Goal: Information Seeking & Learning: Learn about a topic

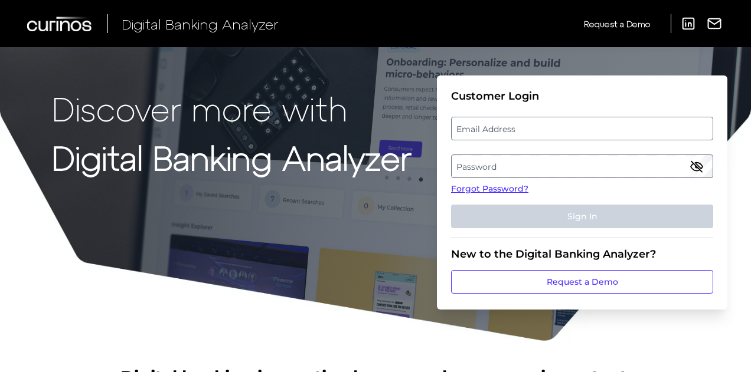
click at [530, 123] on label "Email Address" at bounding box center [581, 128] width 260 height 21
click at [530, 123] on input "email" at bounding box center [582, 129] width 262 height 24
type input "[EMAIL_ADDRESS][DOMAIN_NAME]"
click at [529, 169] on label "Password" at bounding box center [581, 166] width 260 height 21
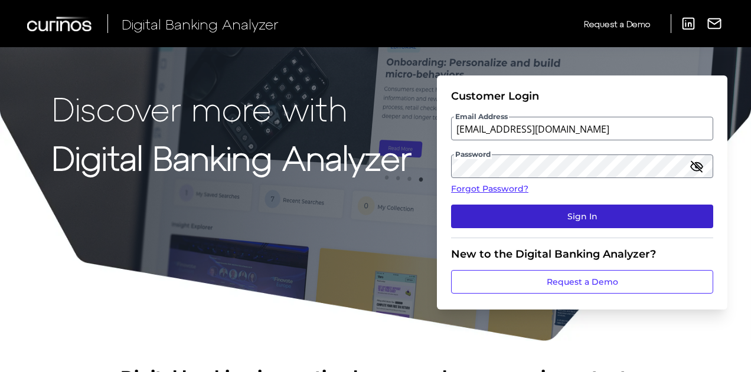
click at [539, 217] on button "Sign In" at bounding box center [582, 217] width 262 height 24
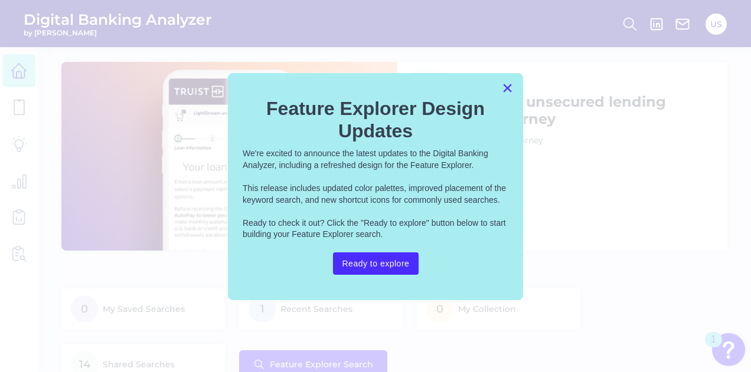
click at [508, 84] on button "×" at bounding box center [507, 87] width 11 height 19
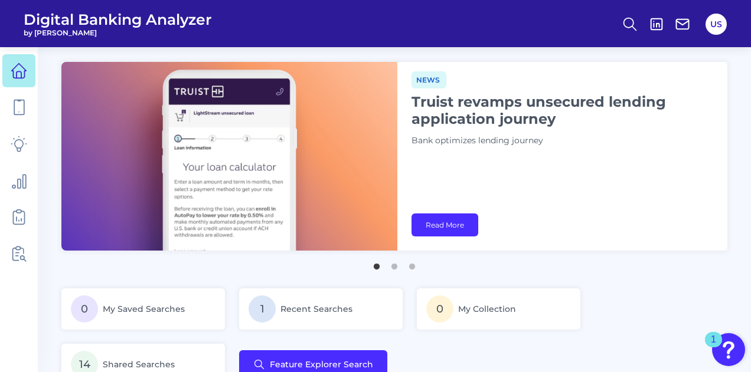
click at [716, 37] on header "Digital Banking Analyzer by [PERSON_NAME] US" at bounding box center [375, 23] width 751 height 47
click at [715, 25] on button "US" at bounding box center [715, 24] width 21 height 21
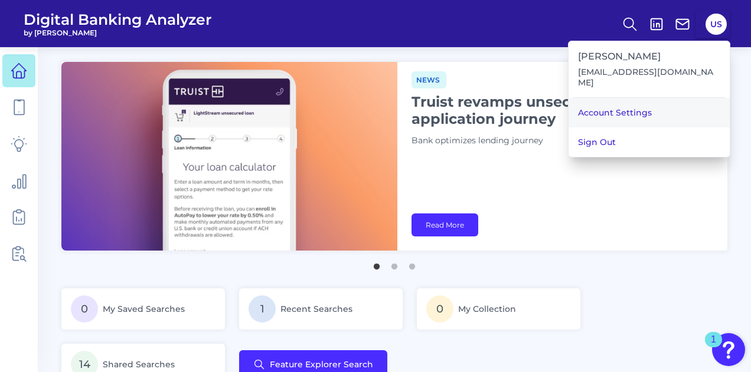
click at [675, 98] on link "Account Settings" at bounding box center [648, 113] width 161 height 30
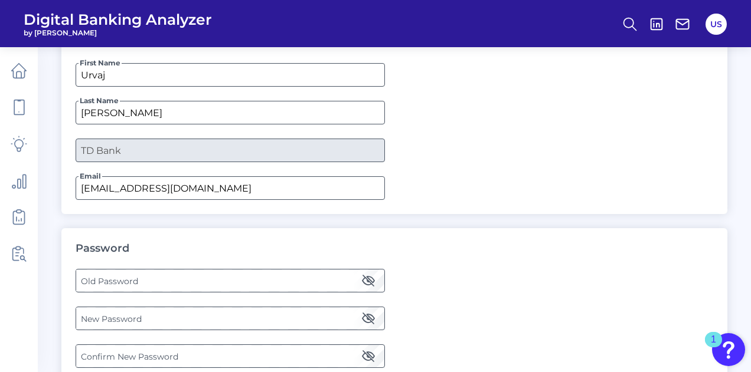
scroll to position [142, 0]
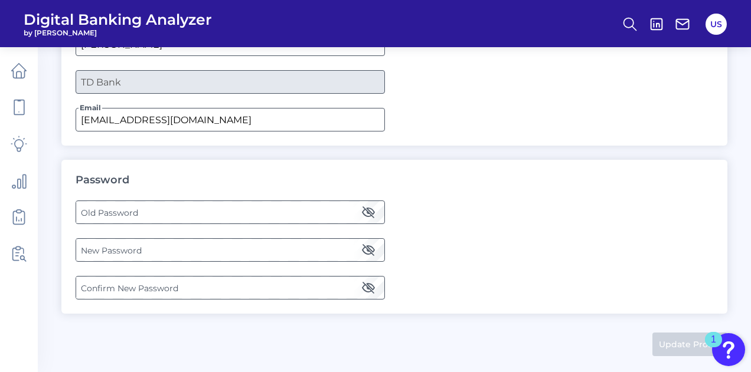
click at [205, 217] on label "Old Password" at bounding box center [229, 212] width 307 height 21
click at [217, 240] on label "New Password" at bounding box center [229, 250] width 307 height 21
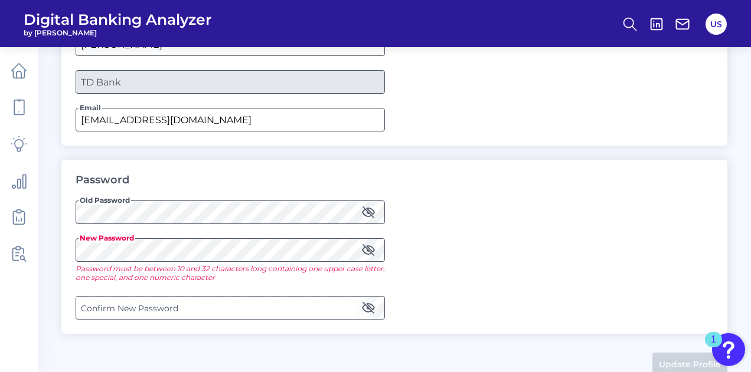
click at [221, 301] on label "Confirm New Password" at bounding box center [229, 307] width 307 height 21
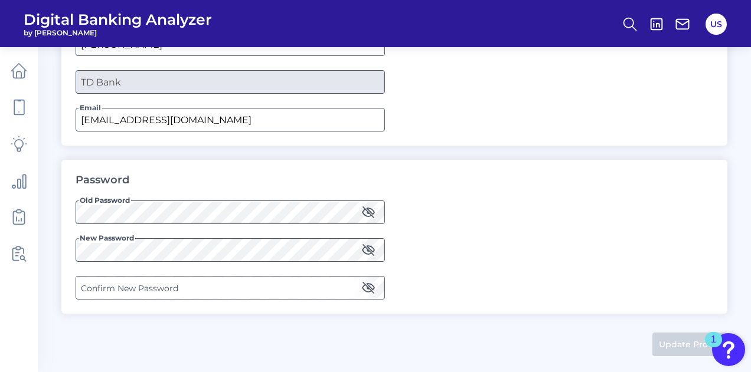
click at [126, 288] on label "Confirm New Password" at bounding box center [229, 287] width 307 height 21
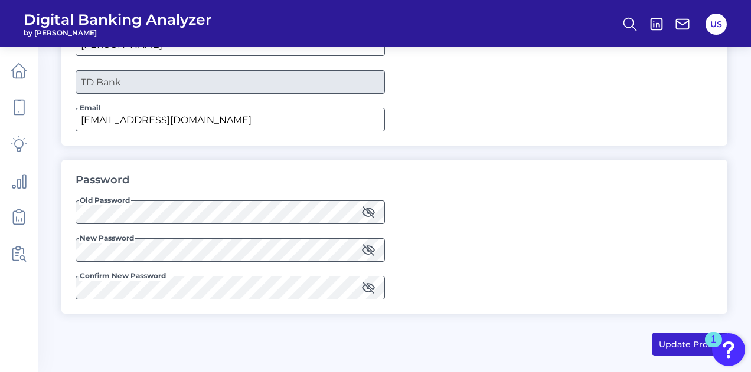
click at [664, 338] on button "Update Profile" at bounding box center [689, 345] width 75 height 24
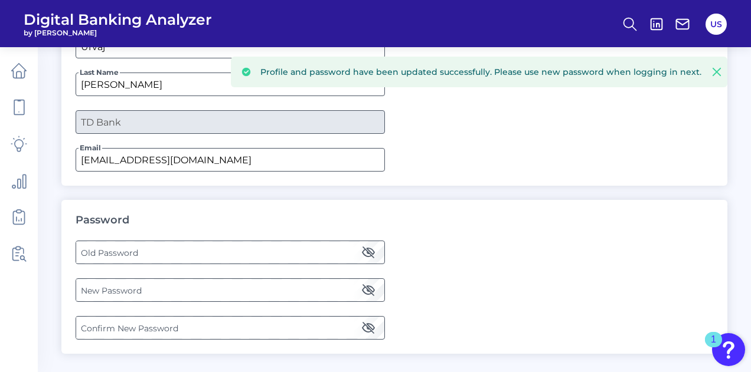
scroll to position [83, 0]
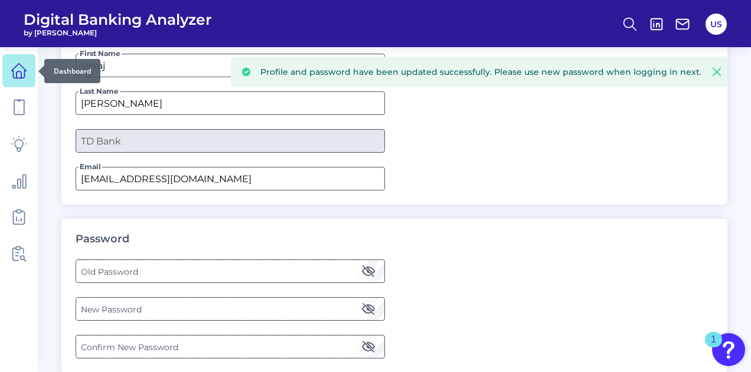
click at [9, 73] on link at bounding box center [18, 70] width 33 height 33
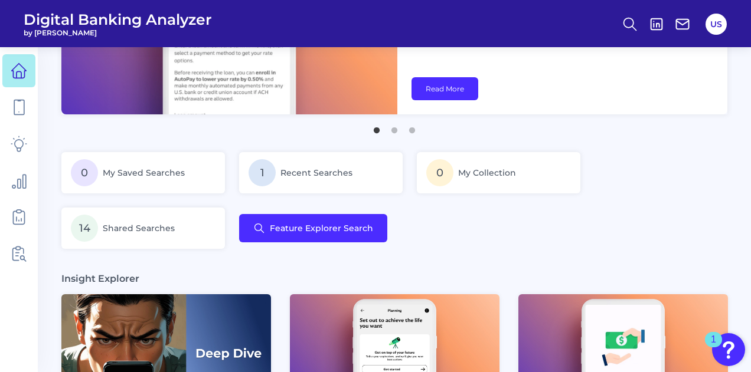
scroll to position [118, 0]
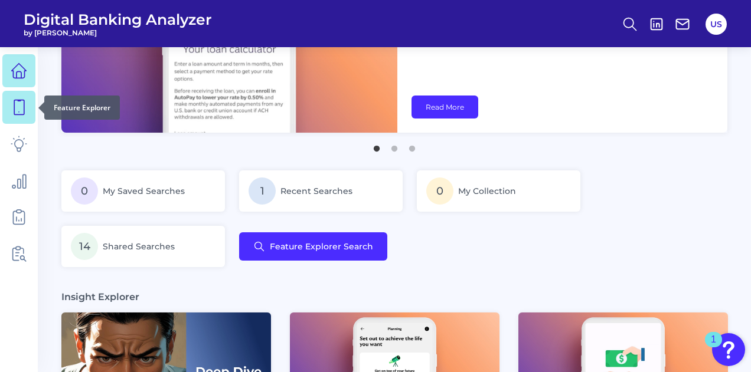
click at [28, 117] on link at bounding box center [18, 107] width 33 height 33
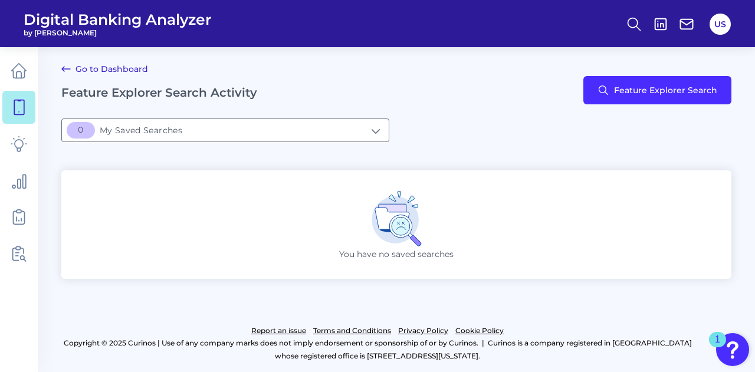
click at [360, 110] on div "Go to Dashboard Feature Explorer Search Activity Feature Explorer Search" at bounding box center [396, 90] width 670 height 57
click at [362, 126] on input "[object Object]My Saved Searches" at bounding box center [225, 130] width 327 height 22
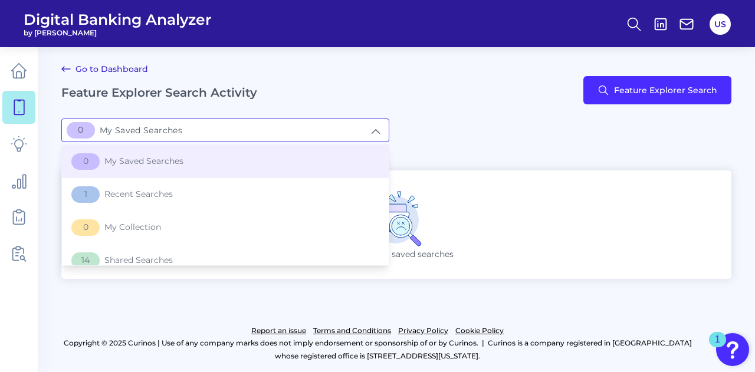
click at [495, 134] on div "[object Object]My Saved Searches 0 My Saved Searches 0 My Saved Searches 1 Rece…" at bounding box center [396, 131] width 670 height 24
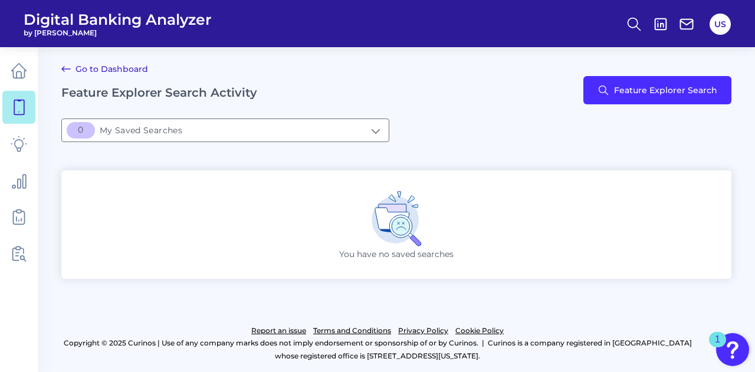
click at [257, 211] on div "You have no saved searches" at bounding box center [396, 225] width 670 height 109
click at [179, 132] on input "[object Object]My Saved Searches" at bounding box center [225, 130] width 327 height 22
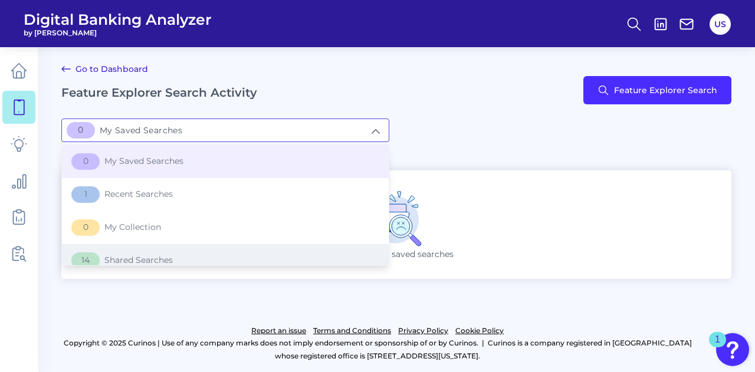
click at [175, 256] on li "14 Shared Searches" at bounding box center [225, 260] width 327 height 33
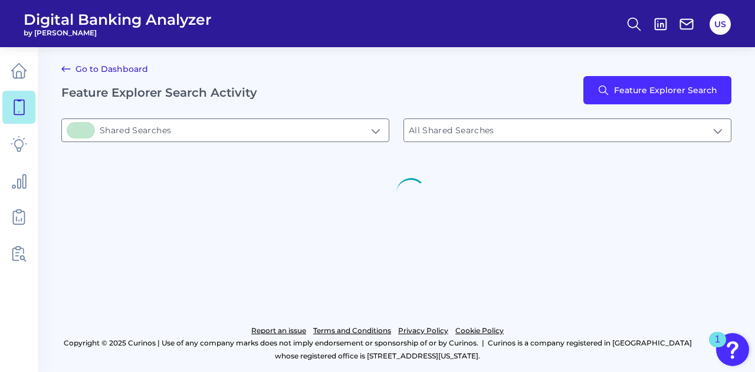
type input "14Shared Searches"
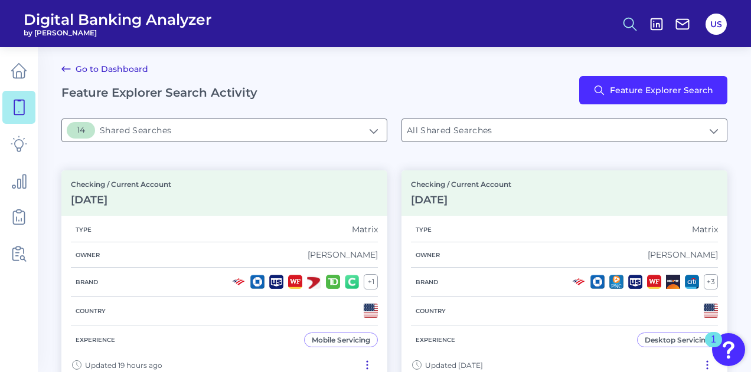
click at [620, 28] on button at bounding box center [629, 24] width 27 height 27
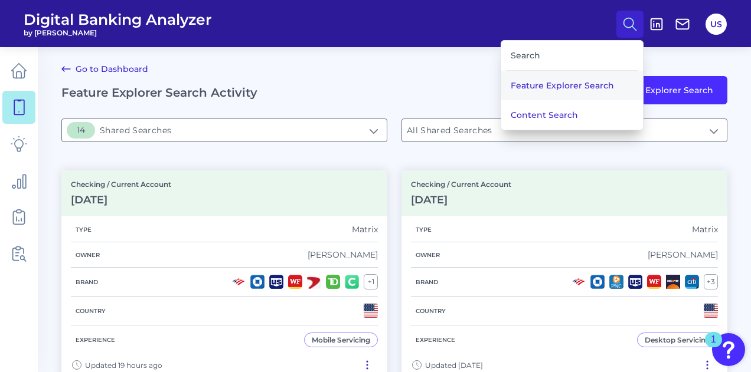
click at [571, 87] on button "Feature Explorer Search" at bounding box center [572, 86] width 142 height 30
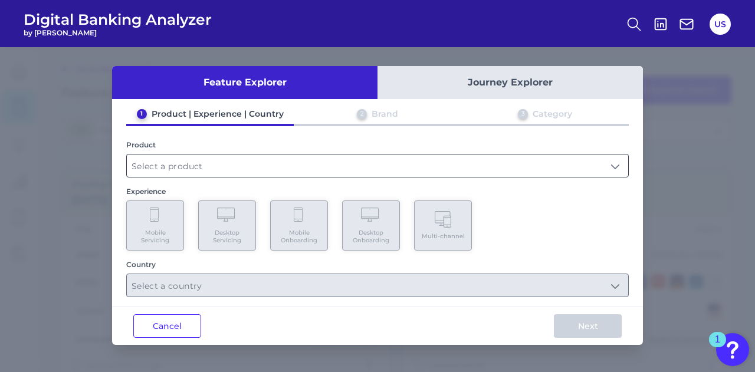
click at [286, 159] on input "text" at bounding box center [378, 166] width 502 height 22
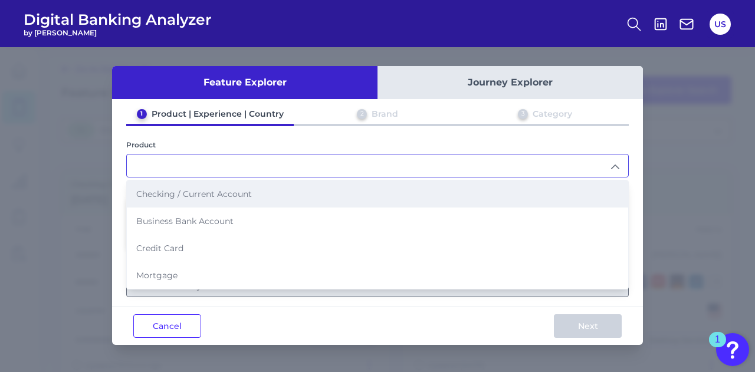
click at [283, 191] on li "Checking / Current Account" at bounding box center [378, 194] width 502 height 27
type input "Checking / Current Account"
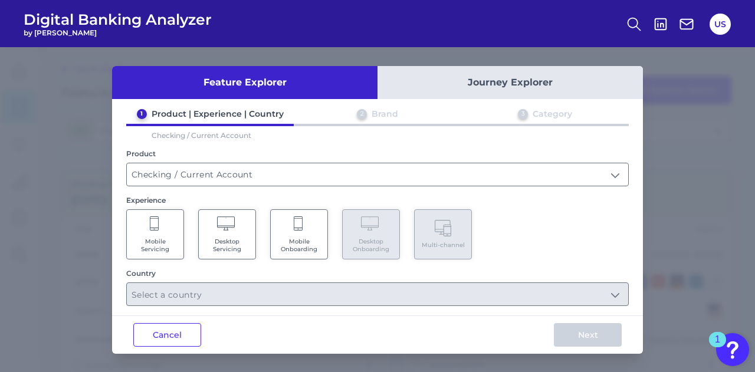
click at [174, 238] on span "Mobile Servicing" at bounding box center [155, 245] width 45 height 15
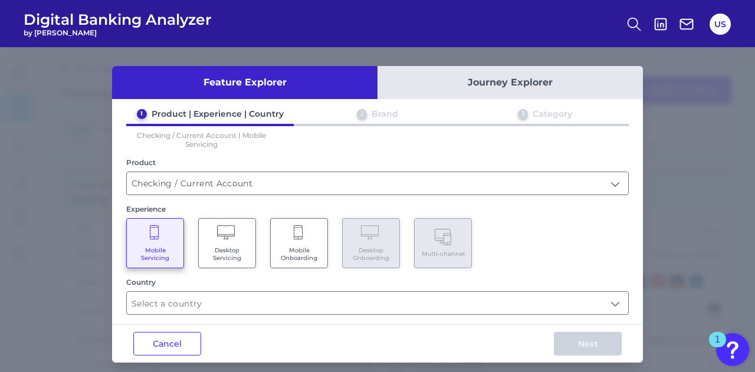
click at [553, 75] on button "Journey Explorer" at bounding box center [511, 82] width 266 height 33
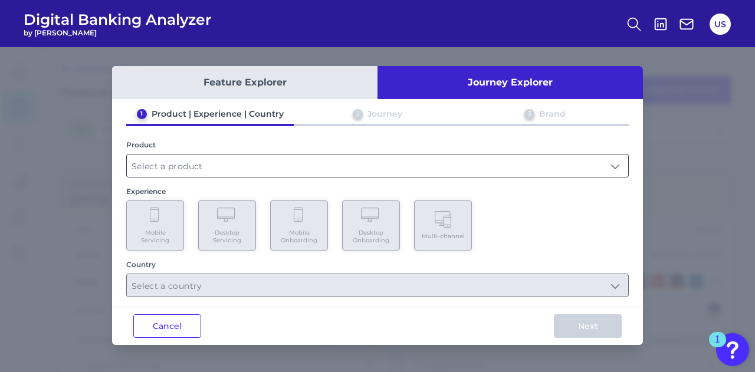
click at [278, 165] on input "text" at bounding box center [378, 166] width 502 height 22
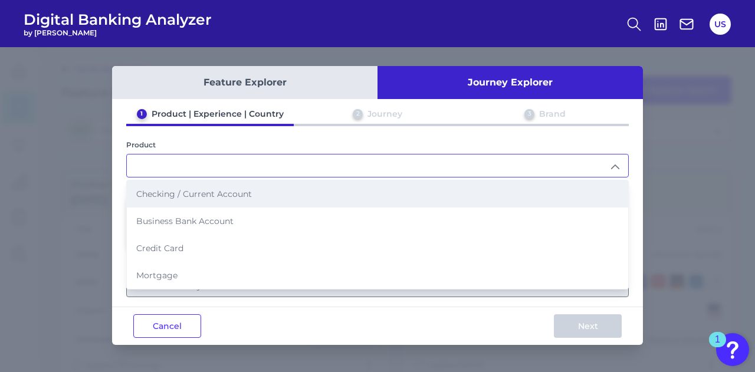
click at [289, 195] on li "Checking / Current Account" at bounding box center [378, 194] width 502 height 27
type input "Checking / Current Account"
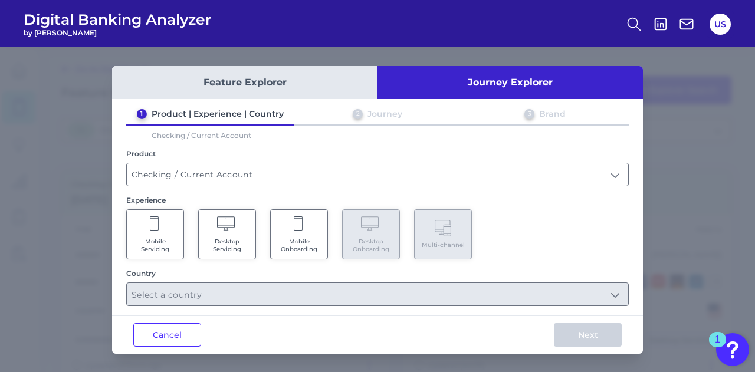
click at [158, 233] on Servicing "Mobile Servicing" at bounding box center [155, 234] width 58 height 50
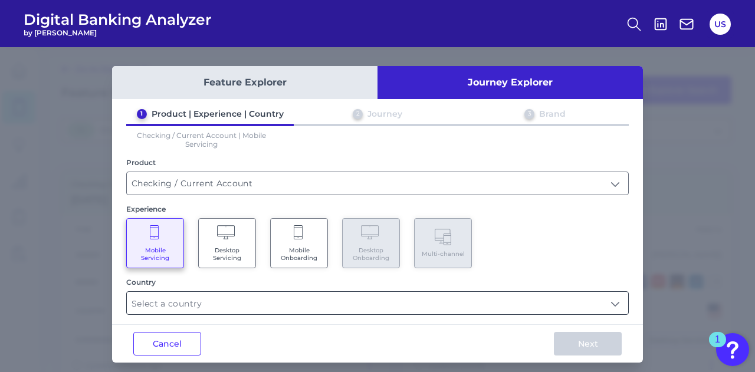
click at [436, 302] on input "text" at bounding box center [378, 303] width 502 height 22
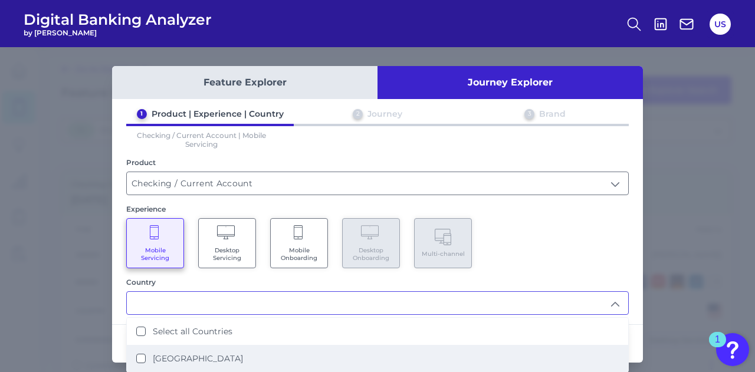
click at [355, 353] on li "[GEOGRAPHIC_DATA]" at bounding box center [378, 358] width 502 height 27
type input "Select all Countries"
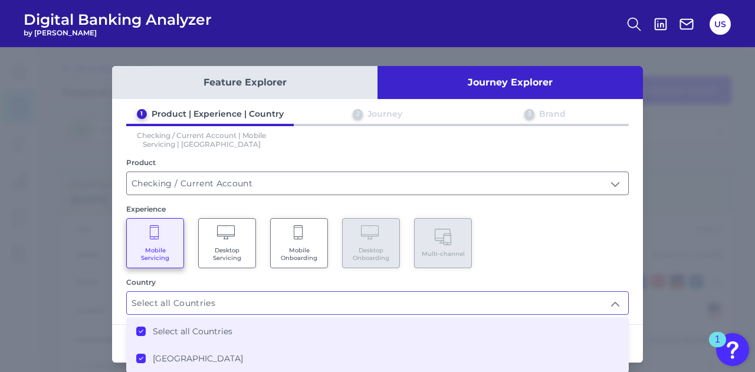
click at [595, 256] on div "Mobile Servicing Desktop Servicing Mobile Onboarding Desktop Onboarding Multi-c…" at bounding box center [377, 243] width 503 height 50
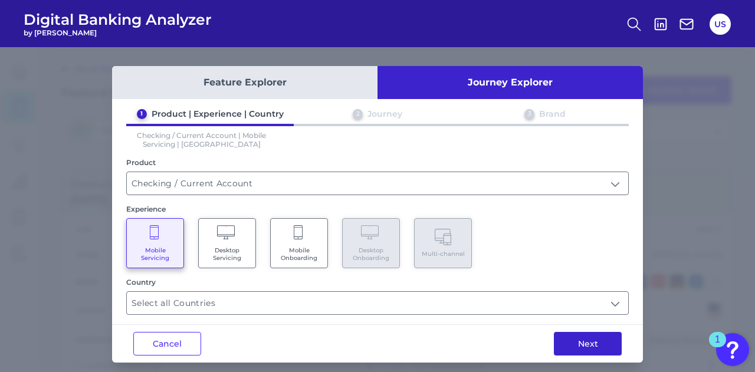
click at [597, 346] on button "Next" at bounding box center [588, 344] width 68 height 24
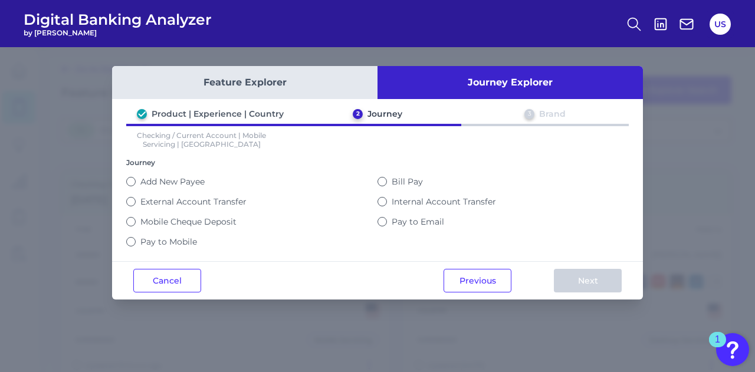
click at [149, 237] on label "Pay to Mobile" at bounding box center [168, 242] width 57 height 11
click at [136, 237] on button "Pay to Mobile" at bounding box center [130, 241] width 9 height 9
click at [601, 280] on button "Next" at bounding box center [588, 281] width 68 height 24
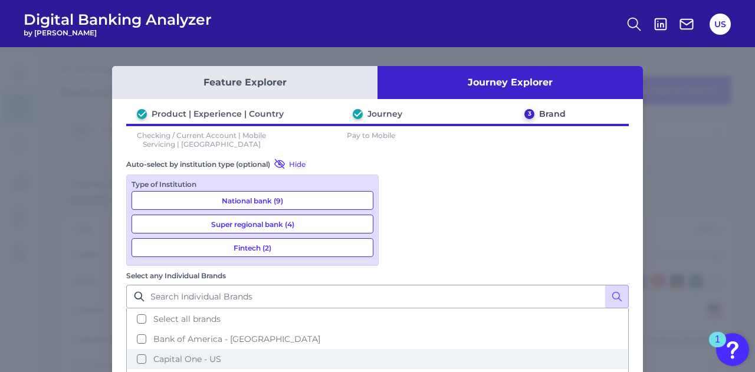
click at [394, 349] on button "Capital One - US" at bounding box center [377, 359] width 500 height 20
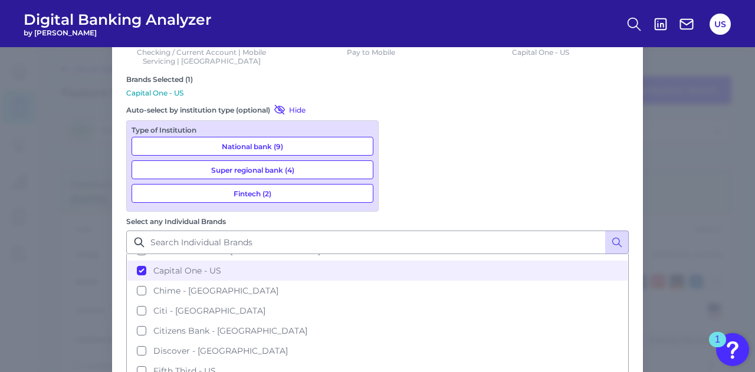
scroll to position [59, 0]
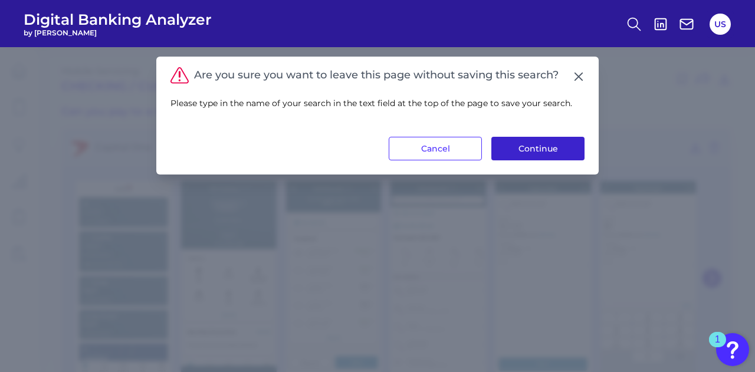
click at [529, 142] on button "Continue" at bounding box center [538, 149] width 93 height 24
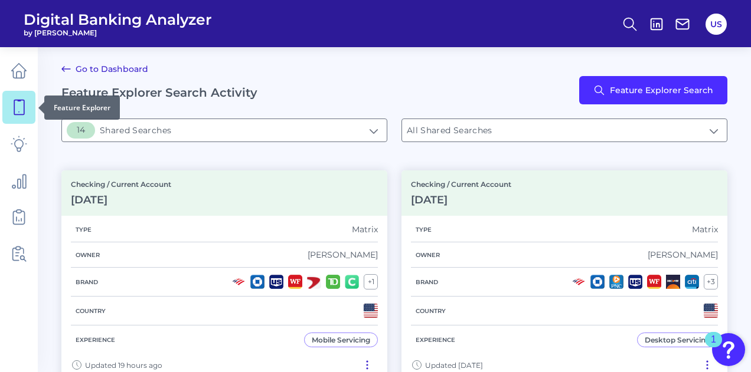
click at [28, 114] on link at bounding box center [18, 107] width 33 height 33
type input "[object Object]My Saved Searches"
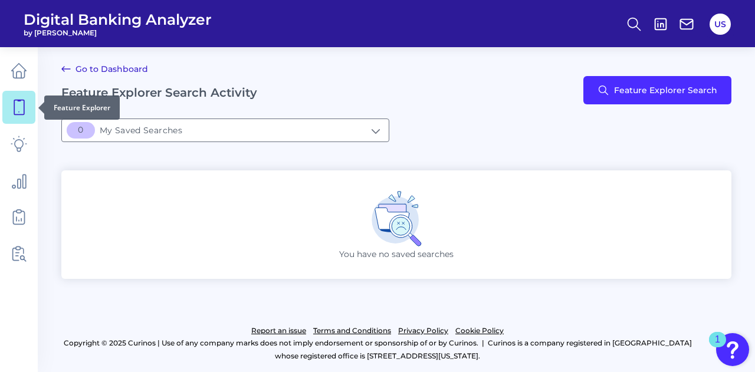
click at [17, 109] on icon at bounding box center [19, 107] width 17 height 17
click at [640, 25] on icon at bounding box center [634, 24] width 17 height 17
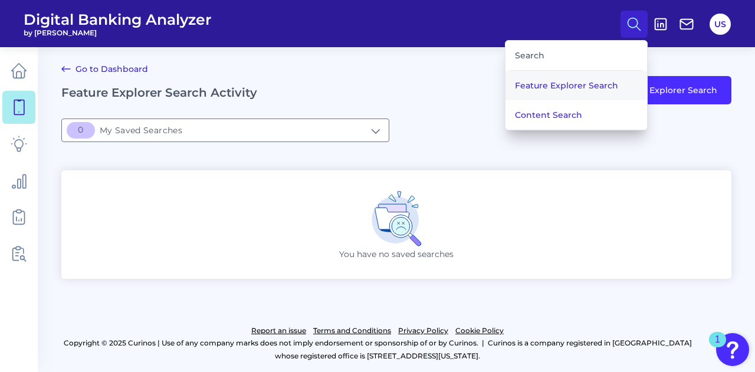
click at [576, 81] on button "Feature Explorer Search" at bounding box center [577, 86] width 142 height 30
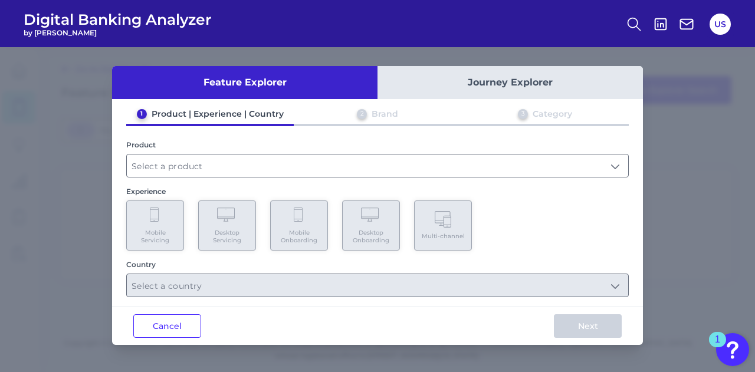
click at [513, 83] on button "Journey Explorer" at bounding box center [511, 82] width 266 height 33
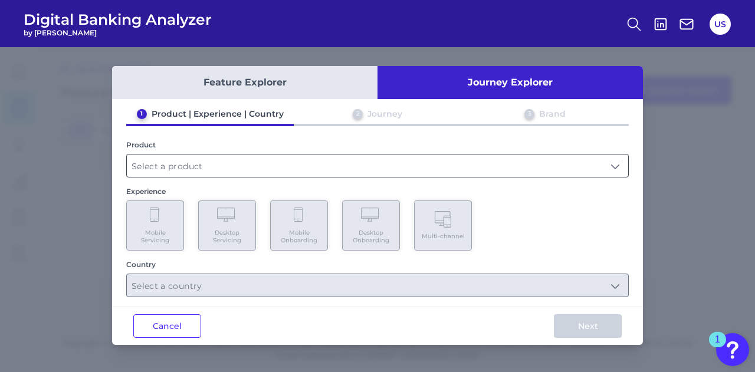
click at [251, 160] on input "text" at bounding box center [378, 166] width 502 height 22
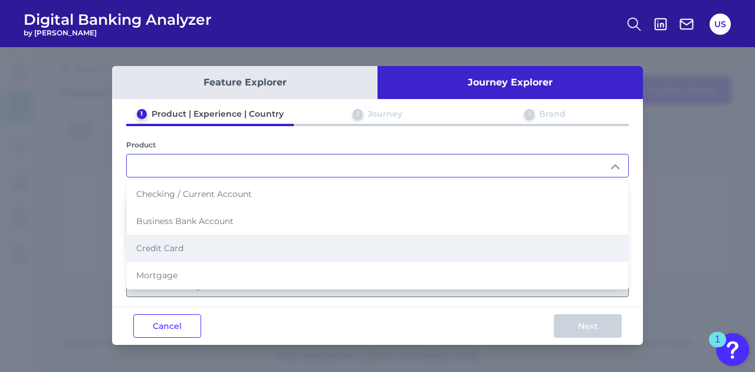
click at [260, 247] on li "Credit Card" at bounding box center [378, 248] width 502 height 27
type input "Credit Card"
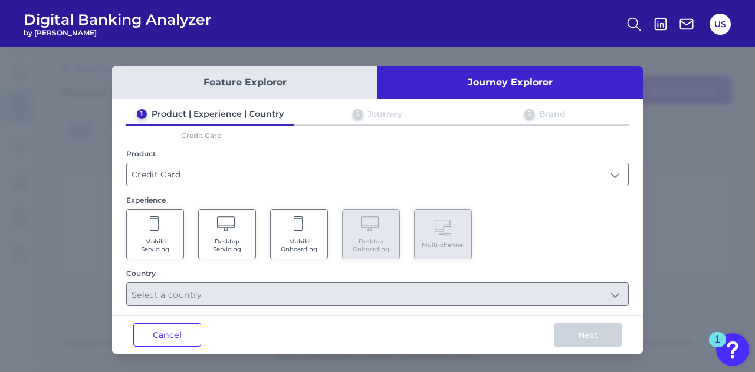
click at [158, 233] on Servicing "Mobile Servicing" at bounding box center [155, 234] width 58 height 50
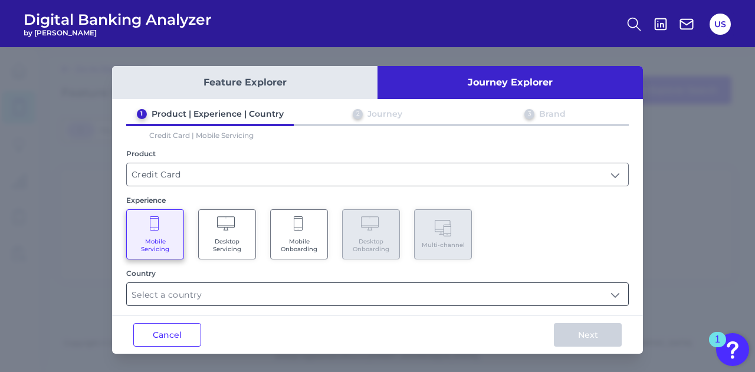
click at [211, 304] on input "text" at bounding box center [378, 294] width 502 height 22
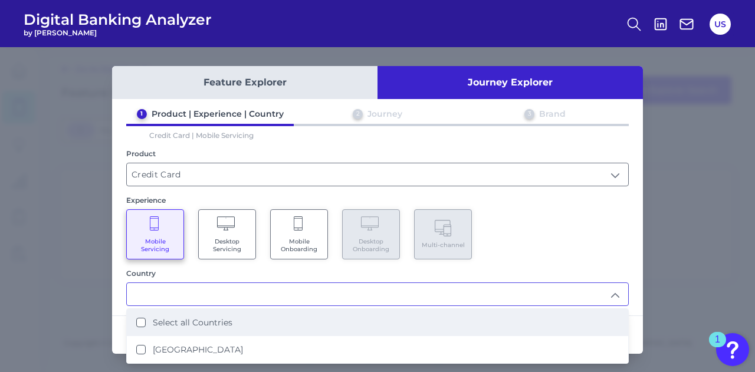
drag, startPoint x: 238, startPoint y: 325, endPoint x: 250, endPoint y: 325, distance: 12.4
click at [244, 325] on li "Select all Countries" at bounding box center [378, 322] width 502 height 27
type input "Select all Countries"
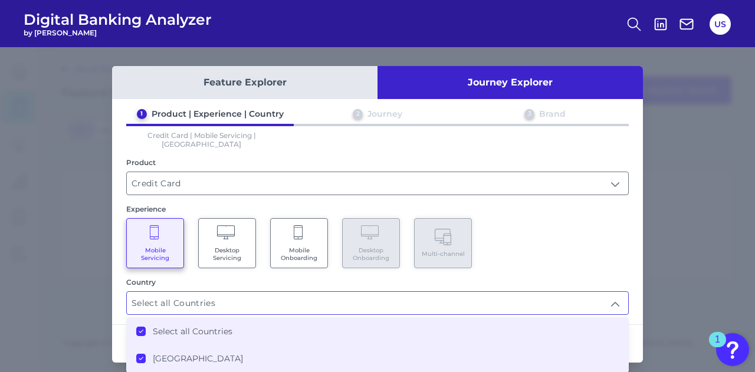
click at [634, 268] on div "1 Product | Experience | Country 2 Journey 3 Brand Credit Card | Mobile Servici…" at bounding box center [377, 212] width 531 height 207
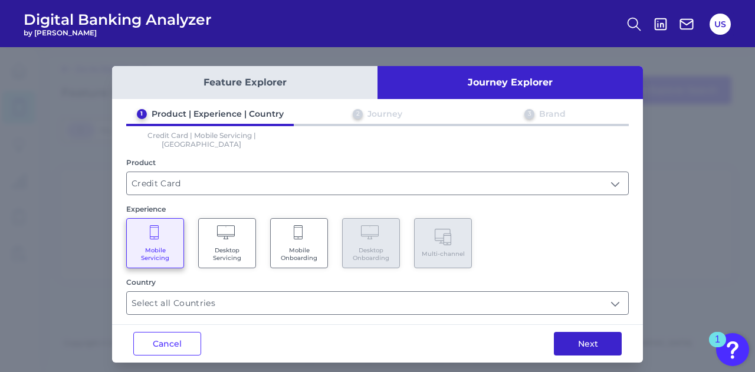
click at [601, 339] on button "Next" at bounding box center [588, 344] width 68 height 24
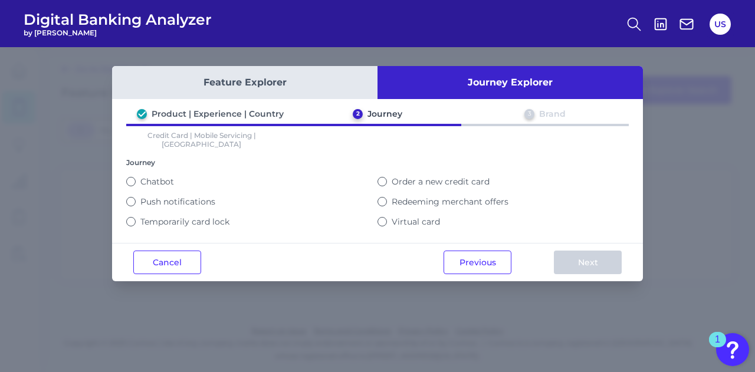
click at [276, 81] on button "Feature Explorer" at bounding box center [245, 82] width 266 height 33
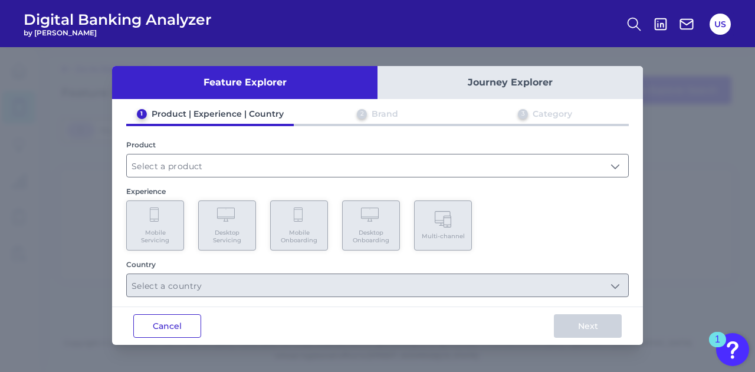
click at [173, 328] on button "Cancel" at bounding box center [167, 327] width 68 height 24
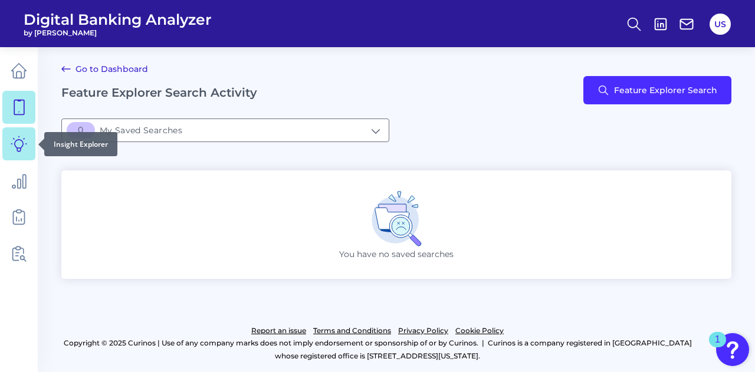
click at [15, 146] on icon at bounding box center [18, 143] width 15 height 15
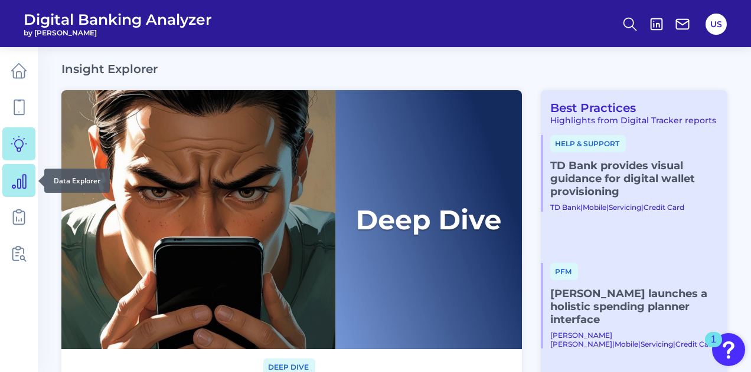
click at [24, 188] on icon at bounding box center [19, 182] width 14 height 14
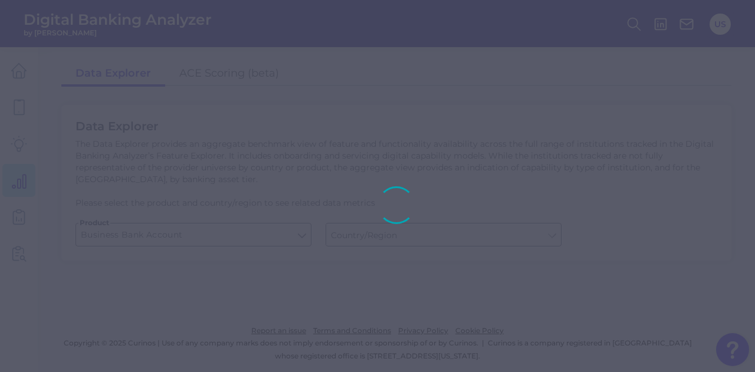
type input "[GEOGRAPHIC_DATA]"
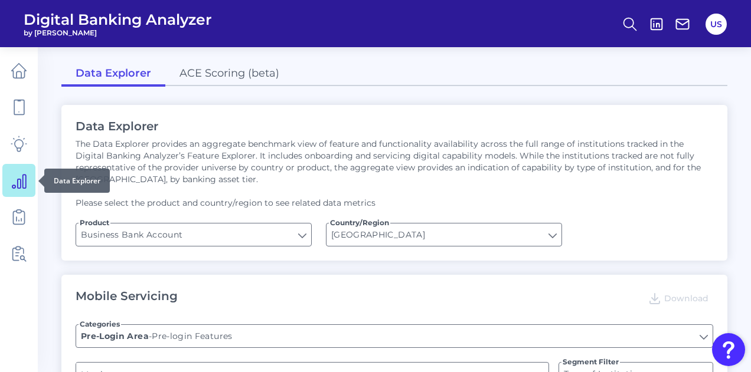
type input "Upon opening the app are users immediately prompted to use Touch/Face ID to log…"
type input "Can you apply for the PRODUCT as a new to brand customer on ANY digital channel?"
type input "Does it offer third-party single sign on?"
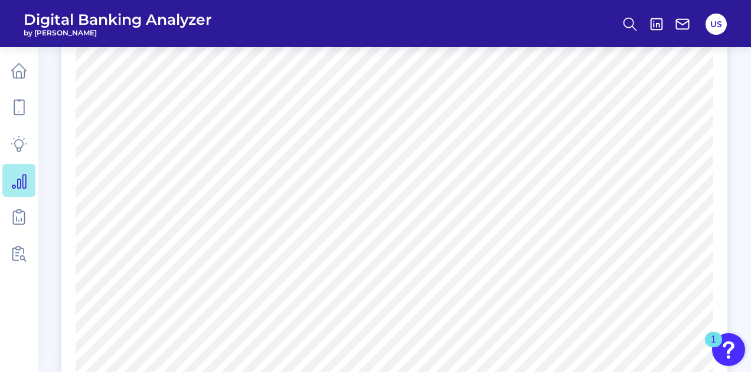
scroll to position [1548, 0]
click at [25, 219] on icon at bounding box center [19, 217] width 17 height 17
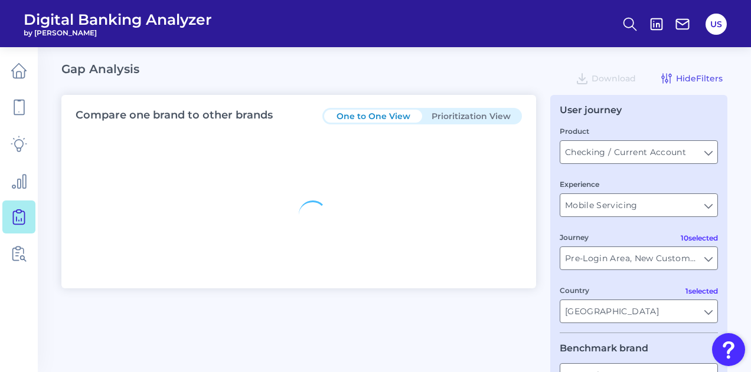
type input "All Countries"
type input "All Journeys"
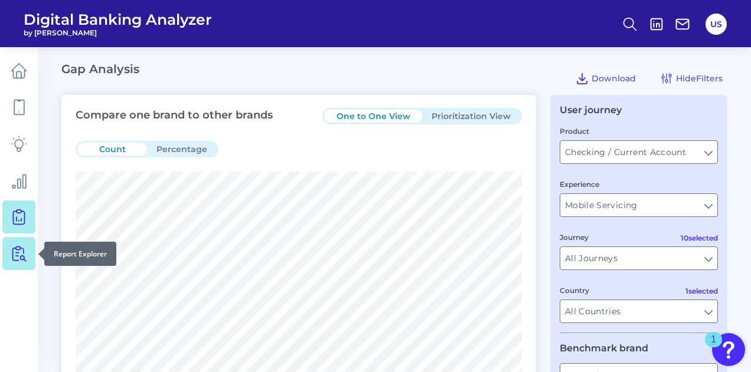
click at [24, 248] on icon at bounding box center [19, 253] width 17 height 17
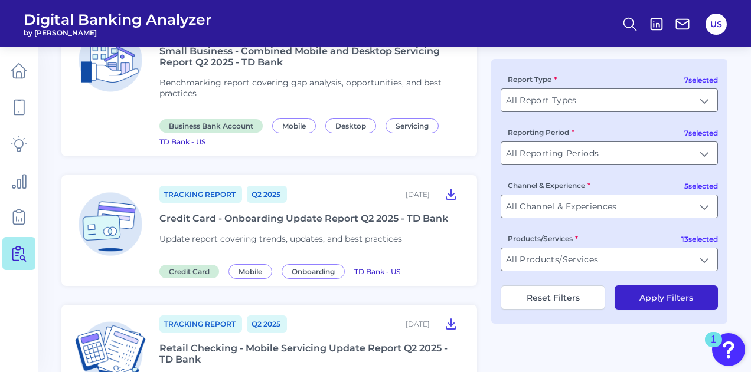
scroll to position [273, 0]
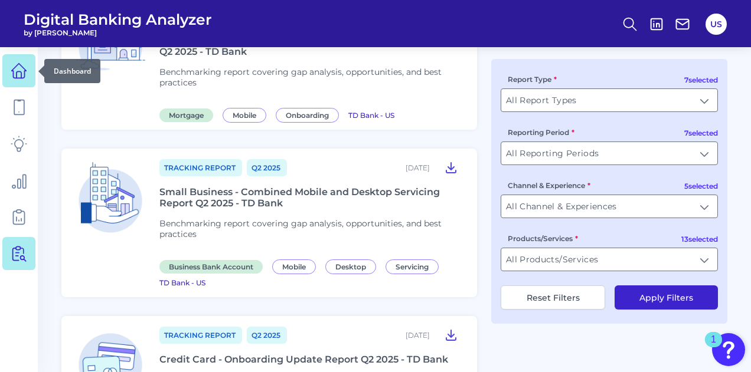
click at [11, 77] on icon at bounding box center [19, 71] width 17 height 17
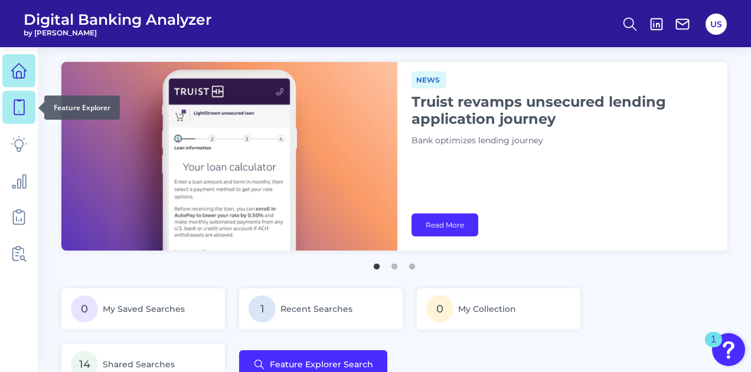
click at [14, 105] on icon at bounding box center [19, 107] width 10 height 15
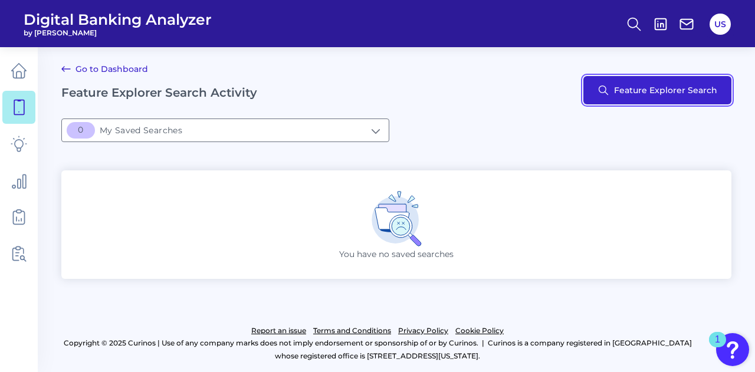
click at [633, 84] on button "Feature Explorer Search" at bounding box center [658, 90] width 148 height 28
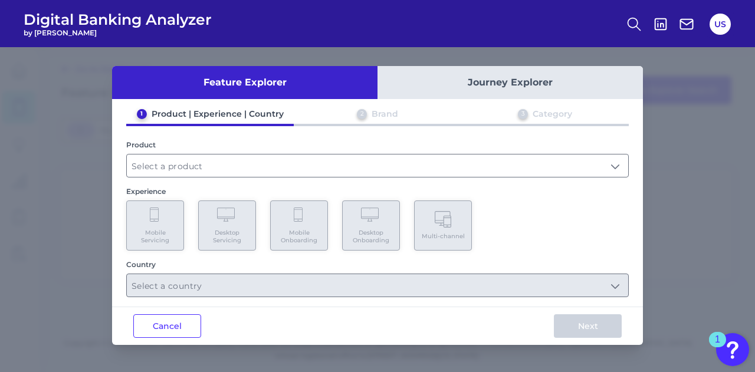
click at [502, 89] on button "Journey Explorer" at bounding box center [511, 82] width 266 height 33
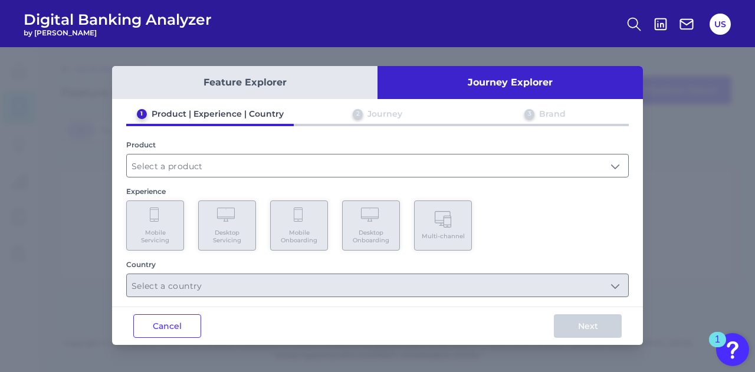
click at [287, 94] on button "Feature Explorer" at bounding box center [245, 82] width 266 height 33
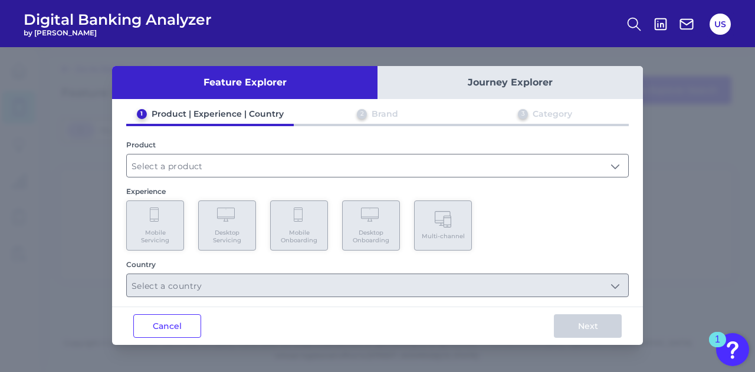
click at [411, 89] on button "Journey Explorer" at bounding box center [511, 82] width 266 height 33
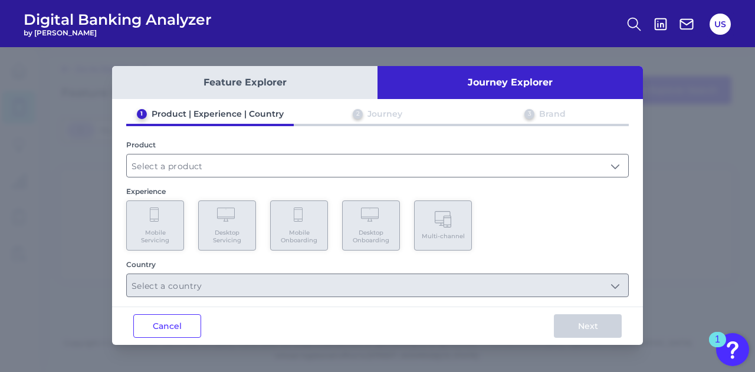
click at [312, 178] on div "1 Product | Experience | Country 2 Journey 3 Brand Product Experience Mobile Se…" at bounding box center [377, 203] width 531 height 189
click at [310, 165] on input "text" at bounding box center [378, 166] width 502 height 22
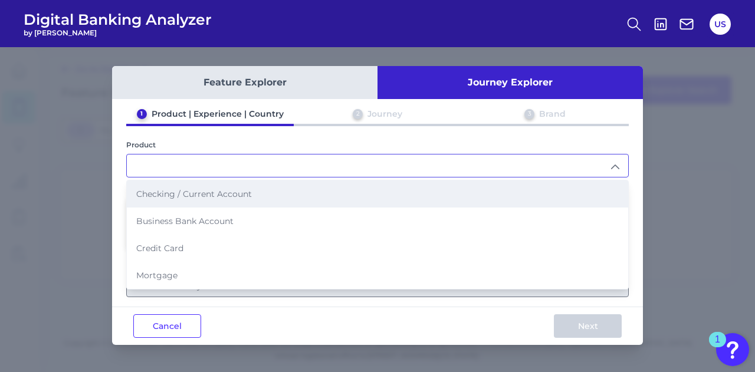
click at [307, 197] on li "Checking / Current Account" at bounding box center [378, 194] width 502 height 27
type input "Checking / Current Account"
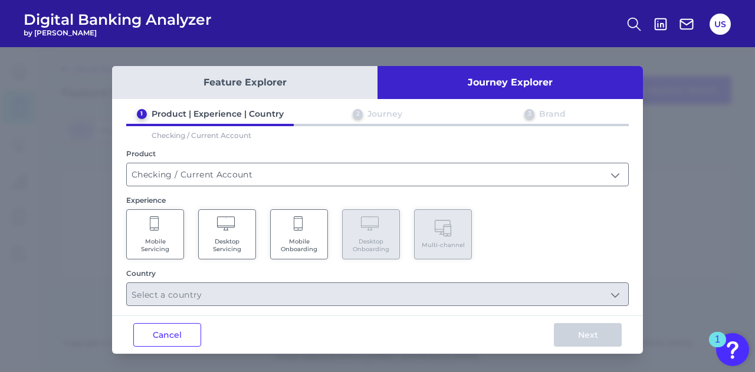
click at [282, 239] on span "Mobile Onboarding" at bounding box center [299, 245] width 45 height 15
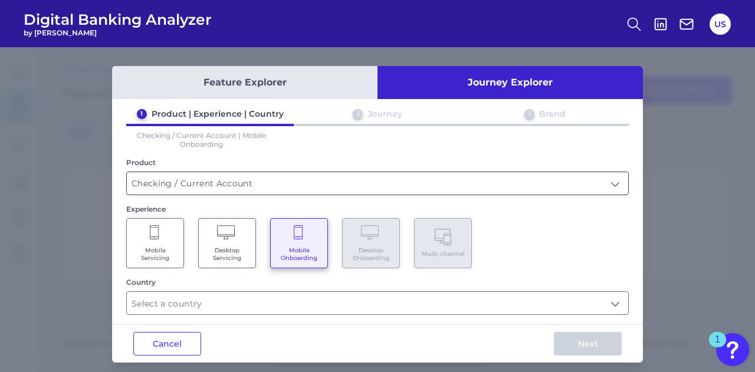
click at [209, 185] on input "Checking / Current Account" at bounding box center [378, 183] width 502 height 22
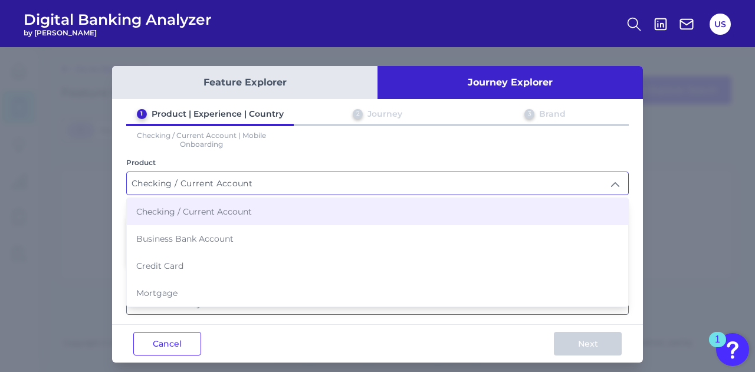
click at [209, 214] on span "Checking / Current Account" at bounding box center [194, 212] width 116 height 11
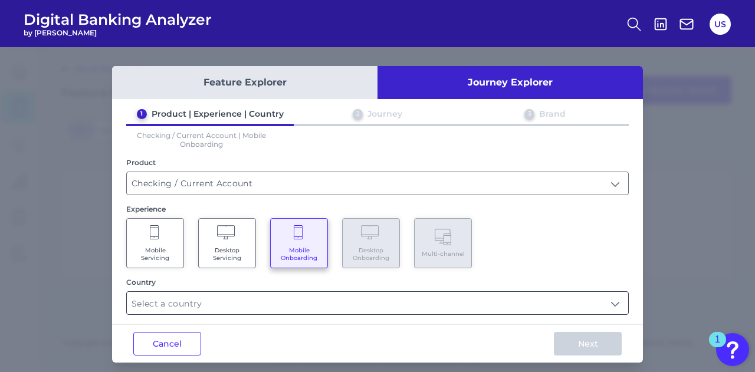
click at [251, 304] on input "text" at bounding box center [378, 303] width 502 height 22
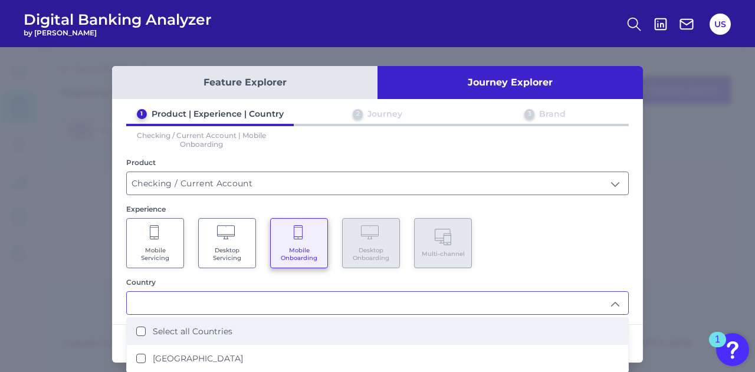
click at [258, 326] on li "Select all Countries" at bounding box center [378, 331] width 502 height 27
type input "Select all Countries"
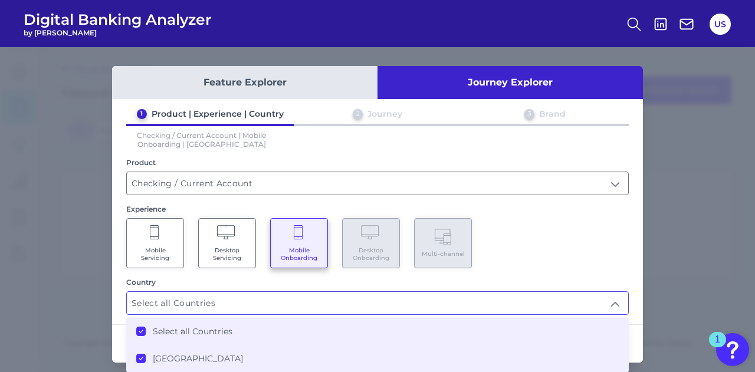
click at [626, 278] on div "Country" at bounding box center [377, 282] width 503 height 9
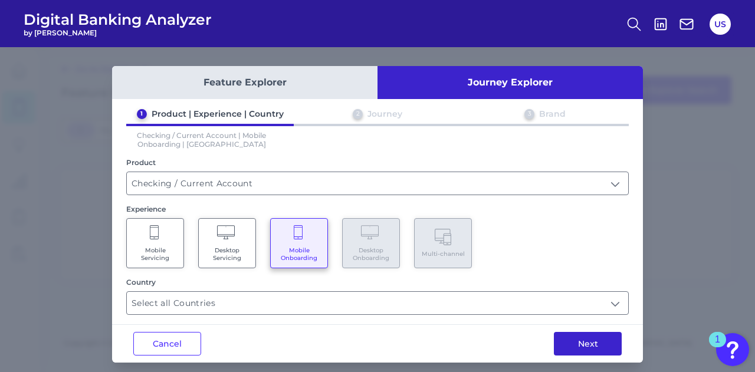
click at [601, 346] on button "Next" at bounding box center [588, 344] width 68 height 24
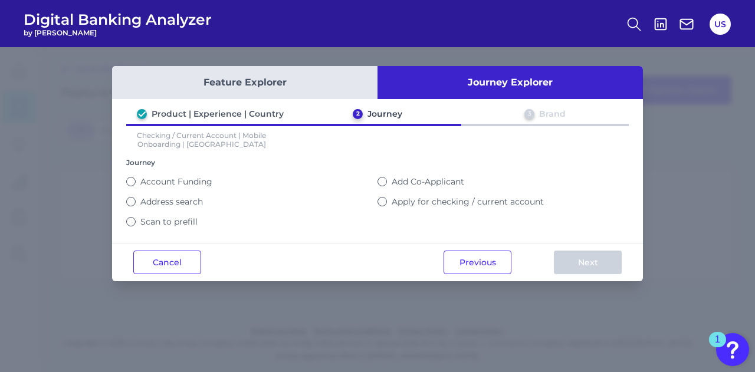
click at [169, 199] on label "Address search" at bounding box center [171, 202] width 63 height 11
click at [136, 199] on button "Address search" at bounding box center [130, 201] width 9 height 9
click at [580, 251] on button "Next" at bounding box center [588, 263] width 68 height 24
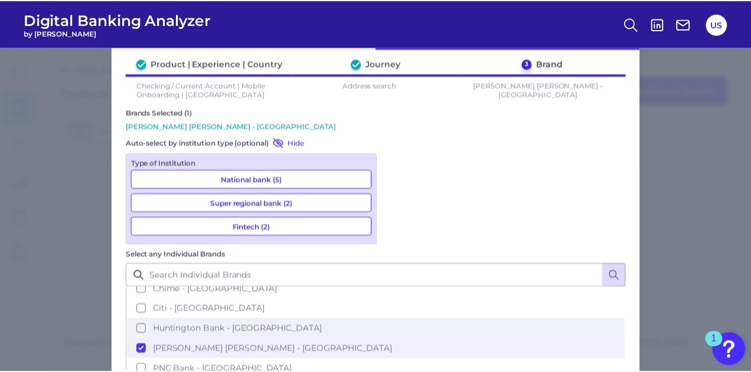
scroll to position [83, 0]
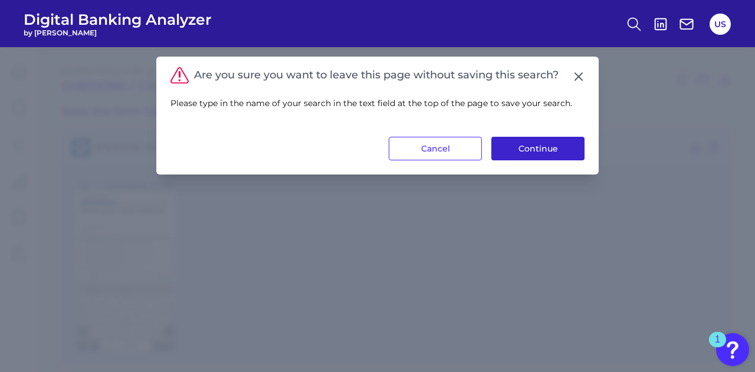
click at [569, 137] on button "Continue" at bounding box center [538, 149] width 93 height 24
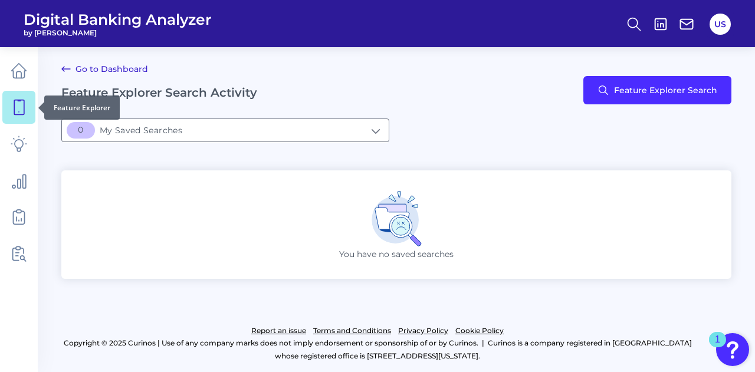
click at [35, 112] on div at bounding box center [38, 108] width 12 height 12
click at [156, 134] on input "[object Object]My Saved Searches" at bounding box center [225, 130] width 327 height 22
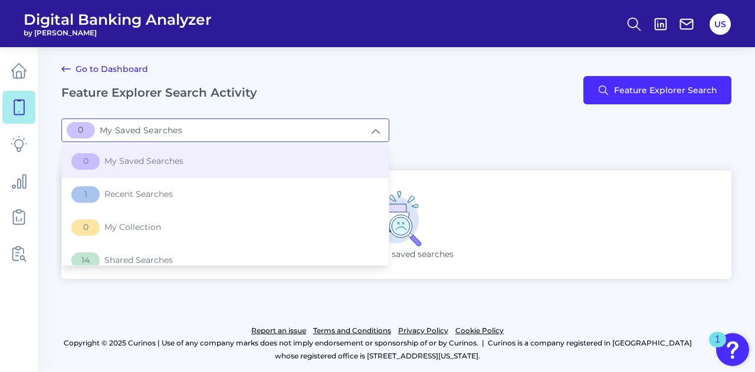
click at [477, 132] on div "[object Object]My Saved Searches 0 My Saved Searches 0 My Saved Searches 1 Rece…" at bounding box center [396, 131] width 670 height 24
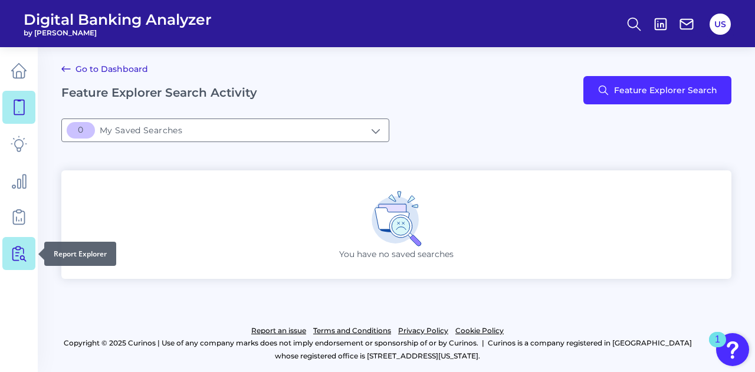
click at [14, 244] on link at bounding box center [18, 253] width 33 height 33
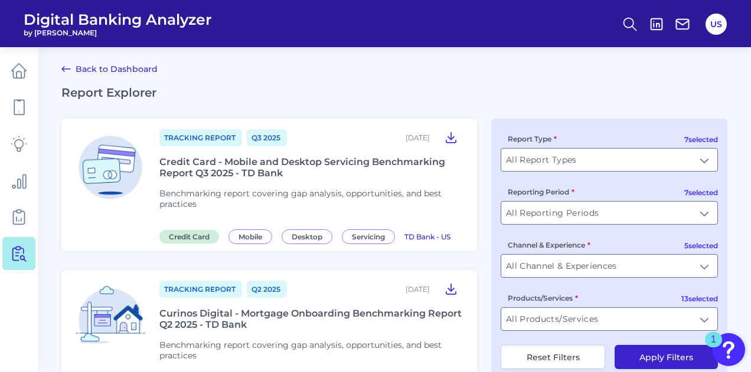
click at [333, 152] on div "Tracking Report Q3 [DATE], 2025 Credit Card - Mobile and Desktop Servicing Benc…" at bounding box center [310, 185] width 303 height 114
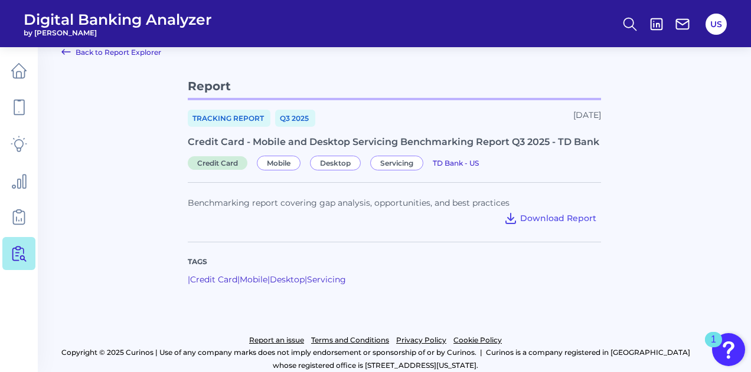
scroll to position [27, 0]
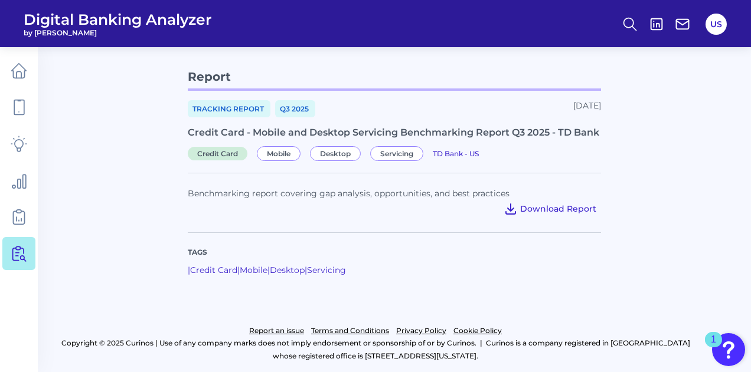
click at [546, 210] on span "Download Report" at bounding box center [558, 209] width 76 height 11
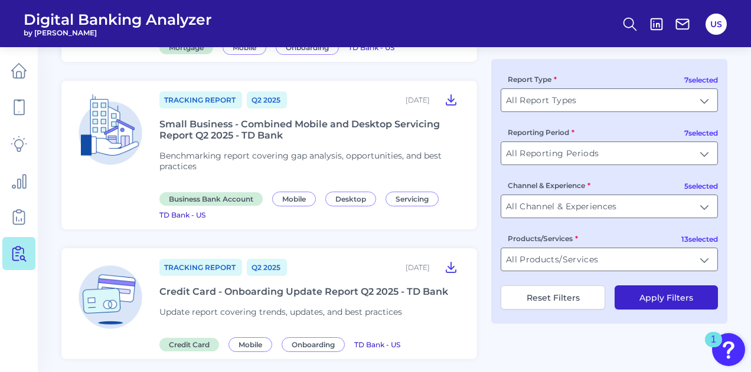
scroll to position [413, 0]
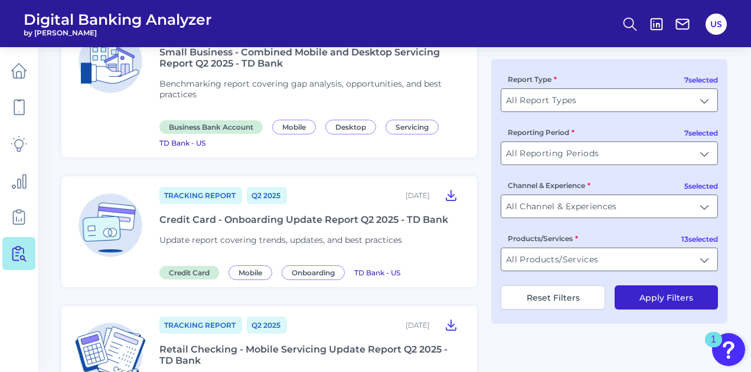
click at [324, 218] on div "Credit Card - Onboarding Update Report Q2 2025 - TD Bank" at bounding box center [303, 219] width 289 height 11
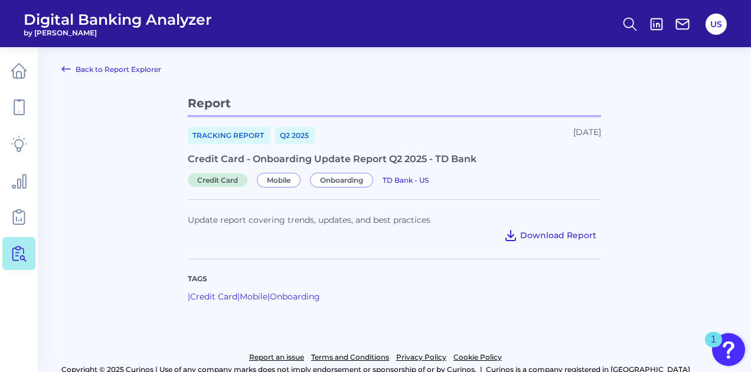
click at [534, 241] on button "Download Report" at bounding box center [550, 235] width 102 height 19
click at [532, 235] on span "Download Report" at bounding box center [558, 235] width 76 height 11
click at [81, 77] on main "Back to Report Explorer Report Tracking Report Q2 [DATE], 2025 Credit Card - On…" at bounding box center [375, 199] width 751 height 399
click at [78, 66] on link "Back to Report Explorer" at bounding box center [111, 69] width 100 height 14
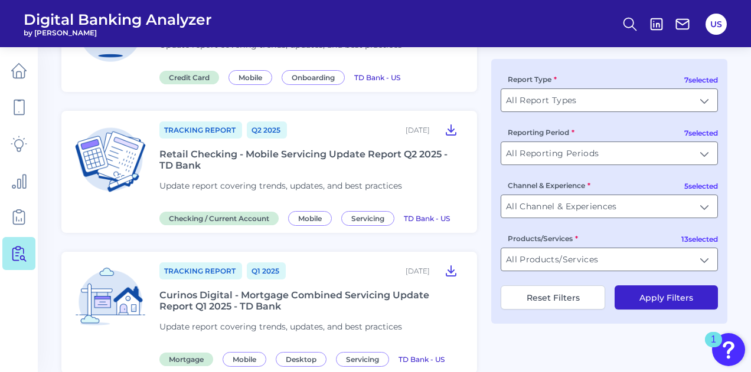
scroll to position [590, 0]
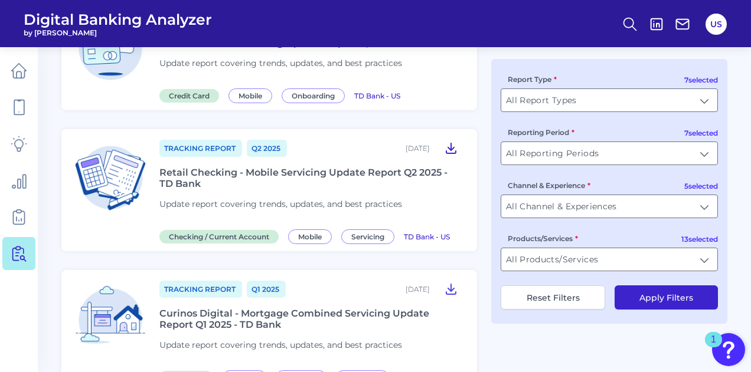
click at [448, 148] on icon at bounding box center [451, 148] width 14 height 14
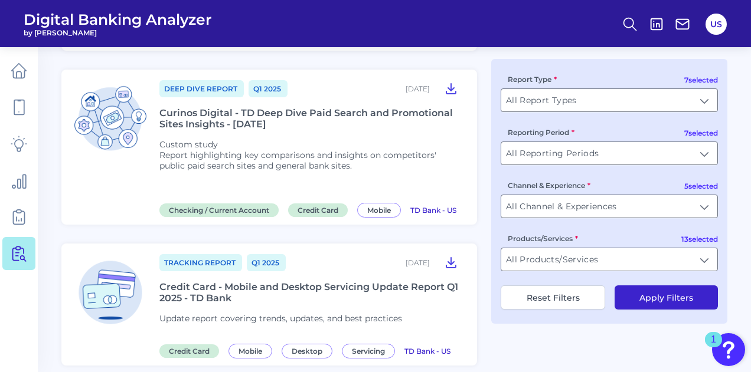
scroll to position [1180, 0]
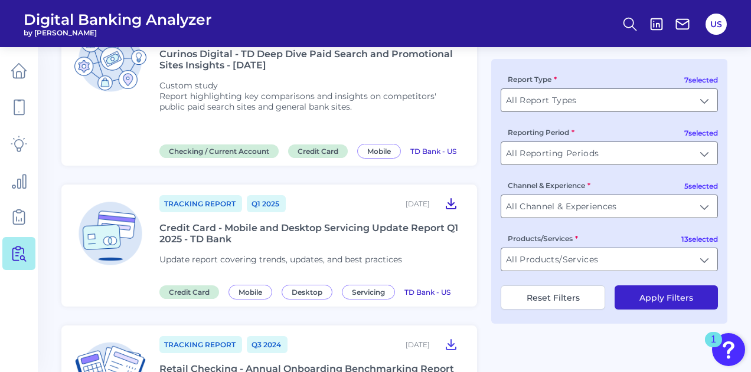
click at [447, 207] on icon at bounding box center [451, 204] width 14 height 14
click at [484, 25] on header "Digital Banking Analyzer by [PERSON_NAME] US" at bounding box center [375, 23] width 751 height 47
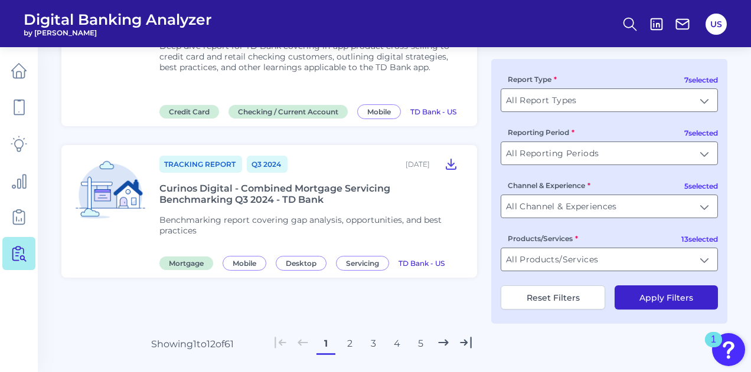
scroll to position [1749, 0]
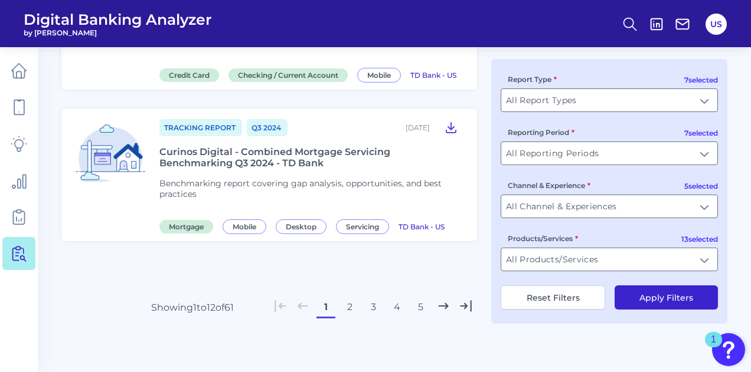
click at [347, 313] on button "2" at bounding box center [349, 307] width 19 height 19
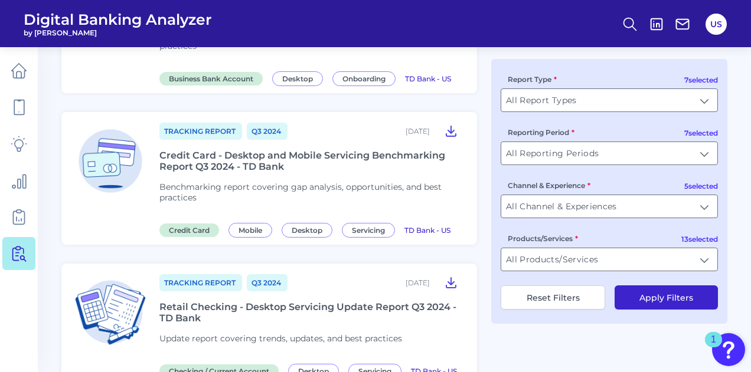
scroll to position [177, 0]
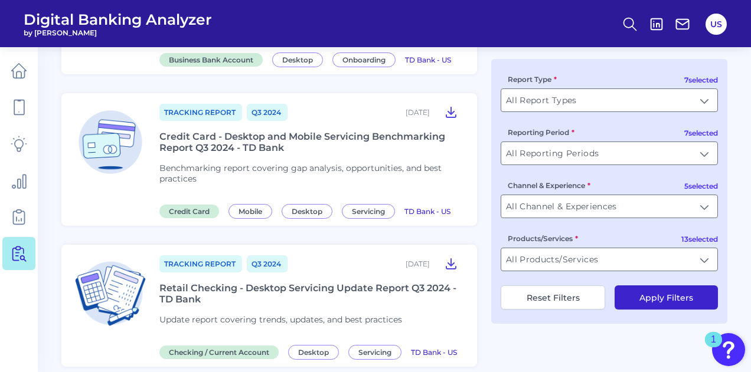
click at [353, 139] on div "Credit Card - Desktop and Mobile Servicing Benchmarking Report Q3 2024 - TD Bank" at bounding box center [310, 142] width 303 height 22
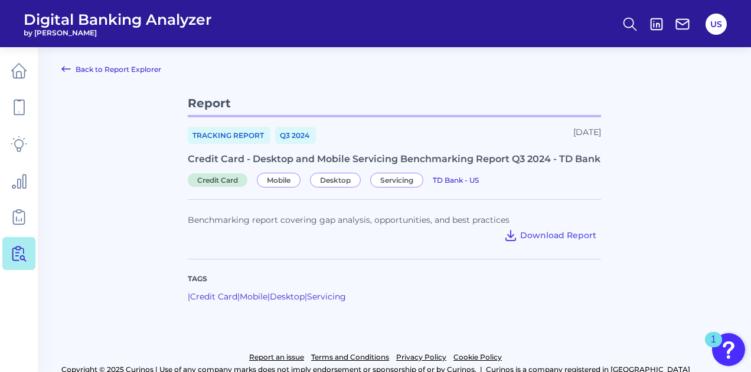
click at [96, 68] on link "Back to Report Explorer" at bounding box center [111, 69] width 100 height 14
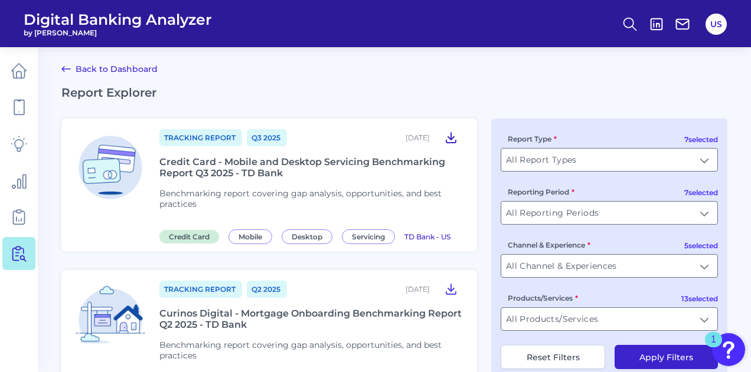
click at [452, 139] on icon at bounding box center [450, 138] width 9 height 10
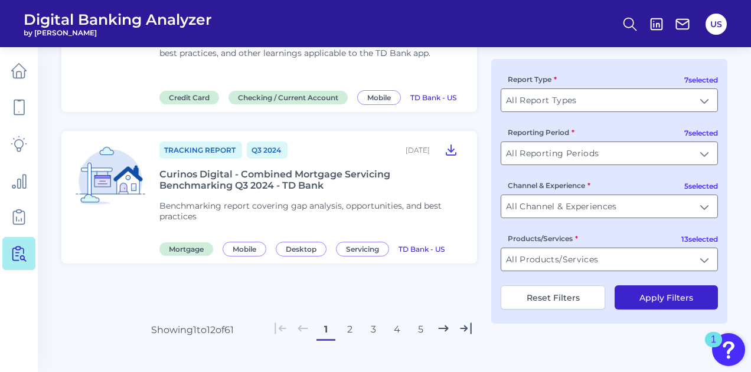
scroll to position [1749, 0]
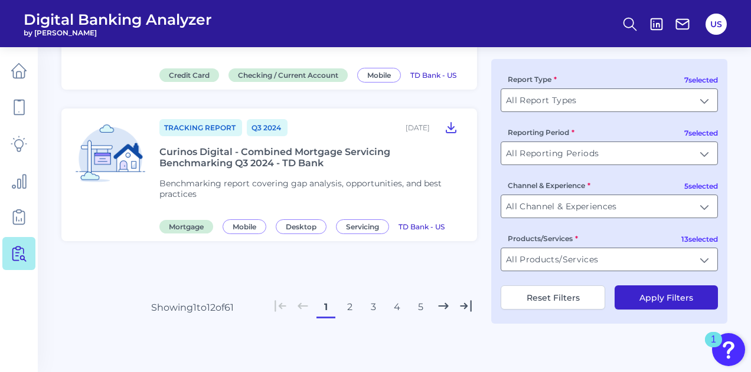
click at [447, 308] on icon at bounding box center [443, 306] width 15 height 15
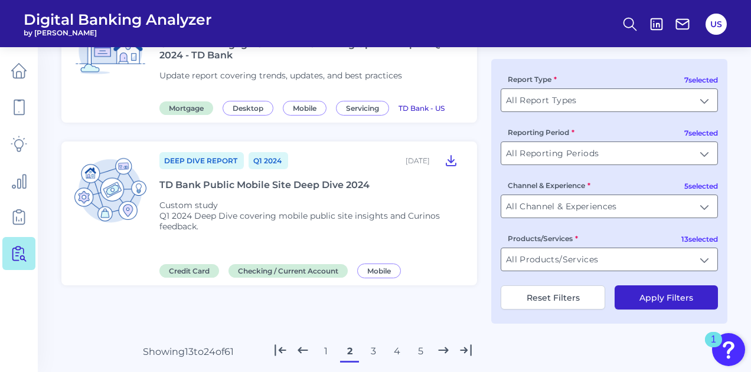
scroll to position [1744, 0]
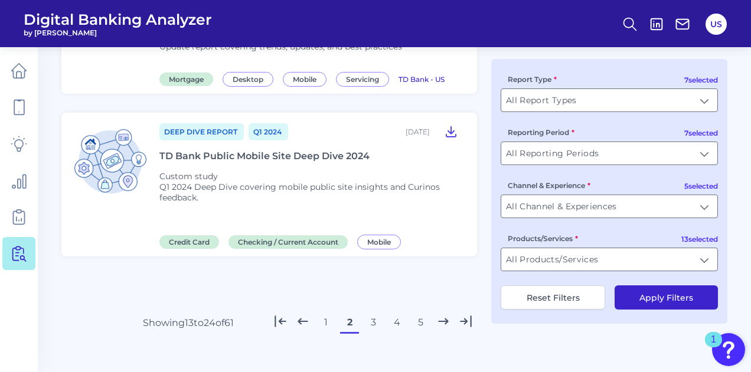
click at [371, 313] on button "3" at bounding box center [373, 322] width 19 height 19
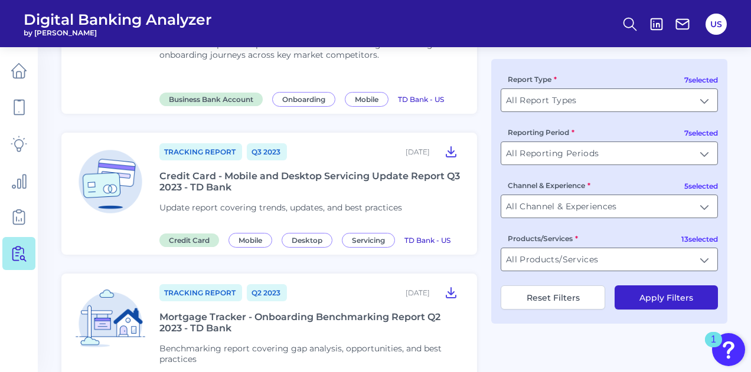
scroll to position [1770, 0]
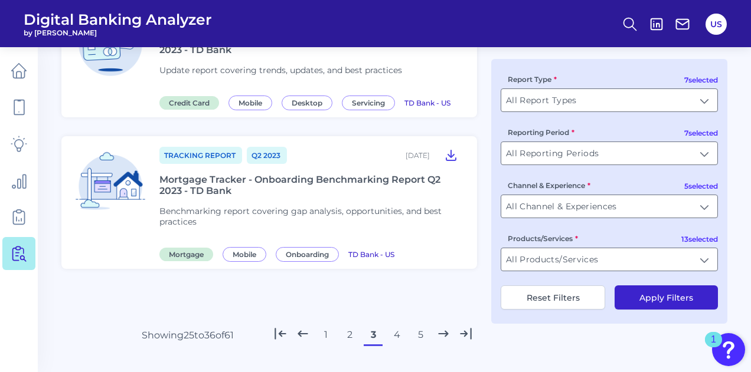
click at [347, 330] on button "2" at bounding box center [349, 335] width 19 height 19
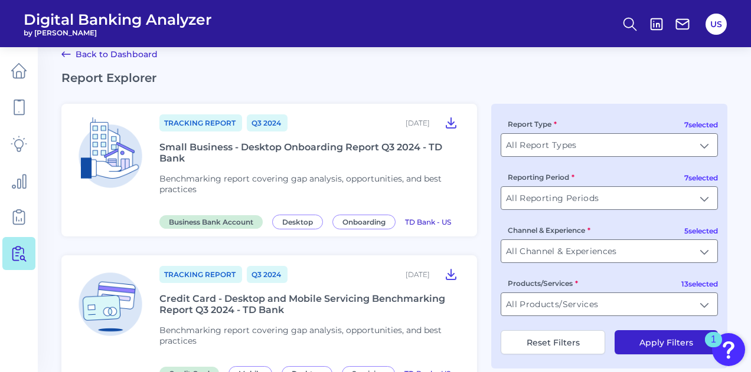
scroll to position [59, 0]
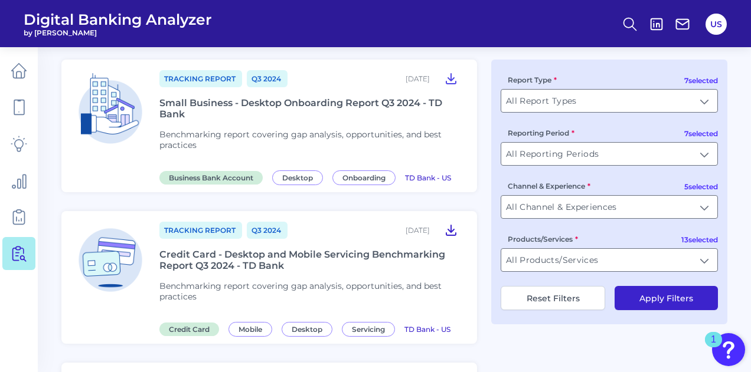
click at [452, 226] on icon at bounding box center [451, 230] width 14 height 14
click at [483, 28] on header "Digital Banking Analyzer by [PERSON_NAME] US" at bounding box center [375, 23] width 751 height 47
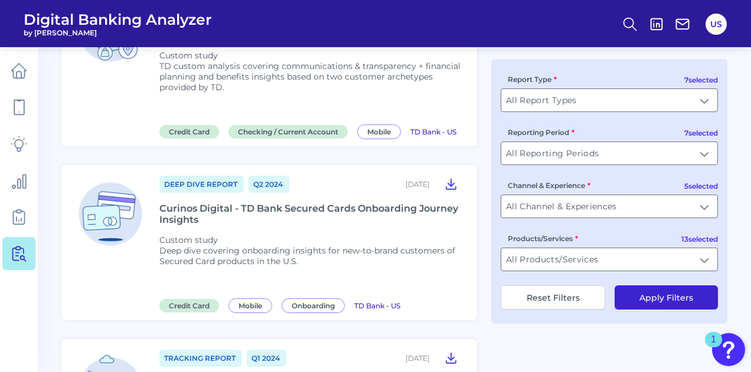
scroll to position [826, 0]
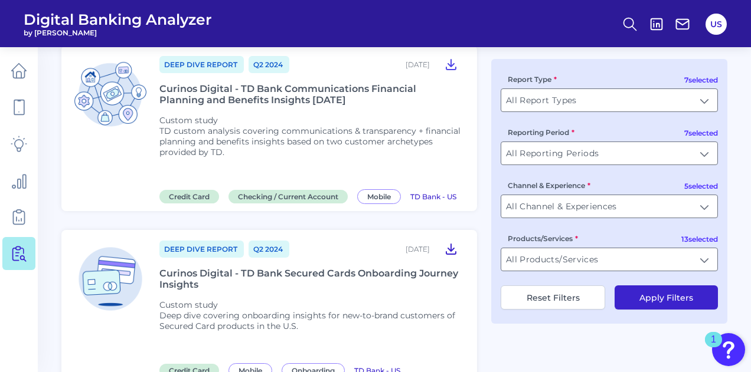
click at [450, 245] on icon at bounding box center [450, 249] width 9 height 10
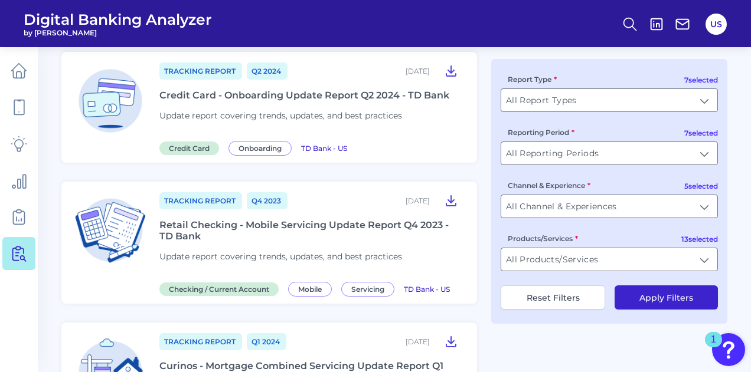
scroll to position [1475, 0]
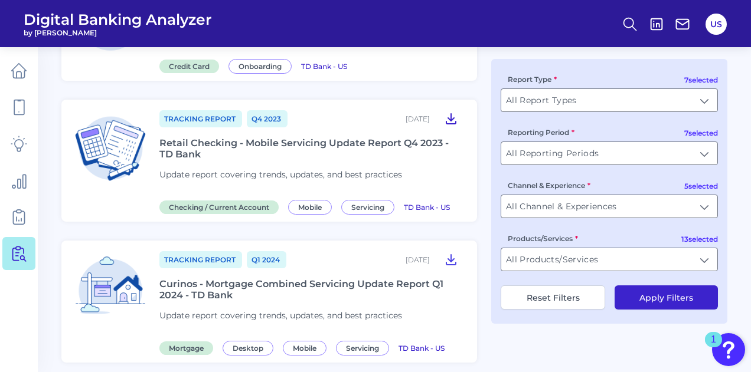
click at [450, 114] on icon at bounding box center [450, 119] width 9 height 10
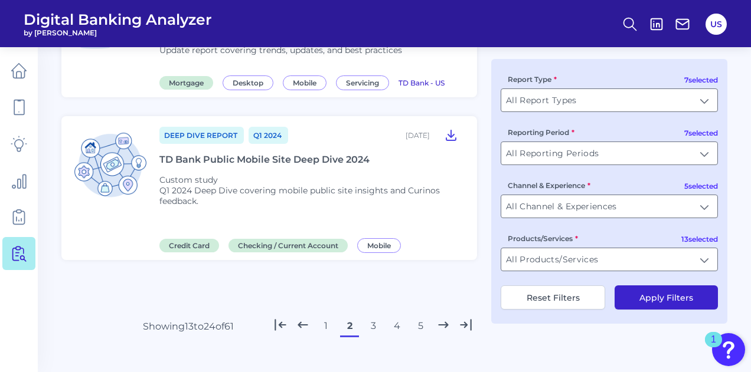
scroll to position [1744, 0]
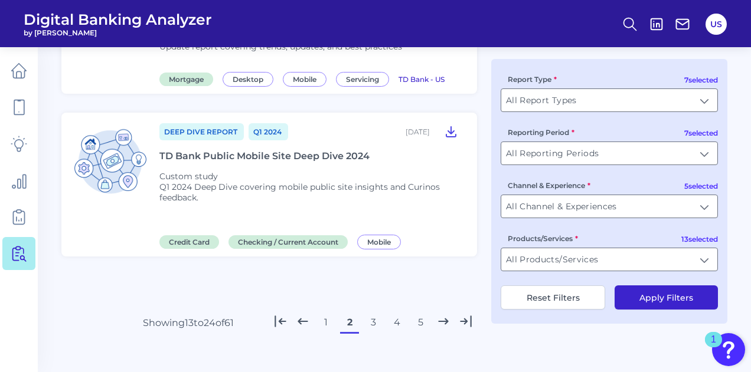
click at [371, 313] on button "3" at bounding box center [373, 322] width 19 height 19
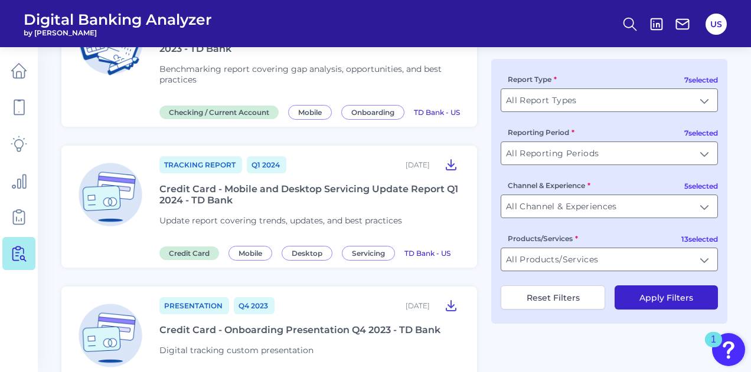
scroll to position [295, 0]
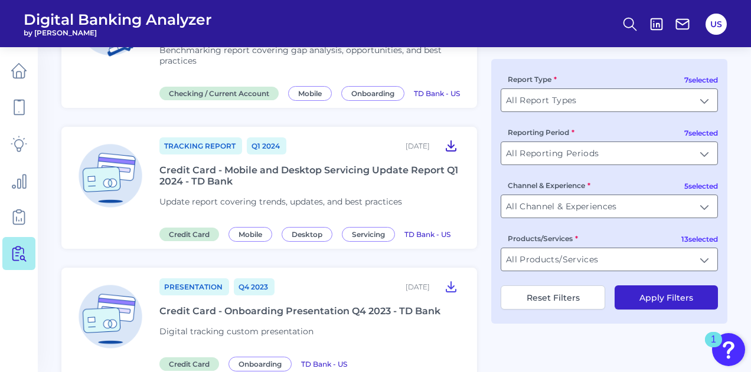
click at [447, 153] on icon at bounding box center [451, 146] width 14 height 14
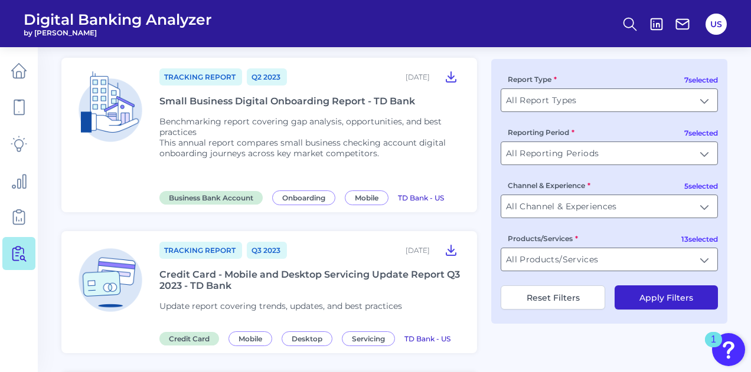
scroll to position [1593, 0]
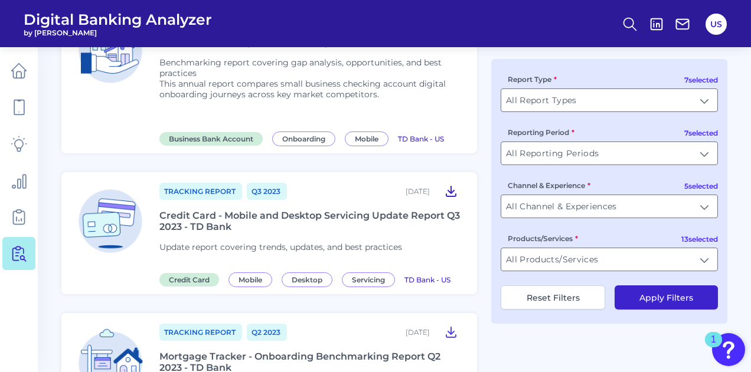
click at [451, 186] on icon at bounding box center [451, 191] width 14 height 14
